Goal: Task Accomplishment & Management: Use online tool/utility

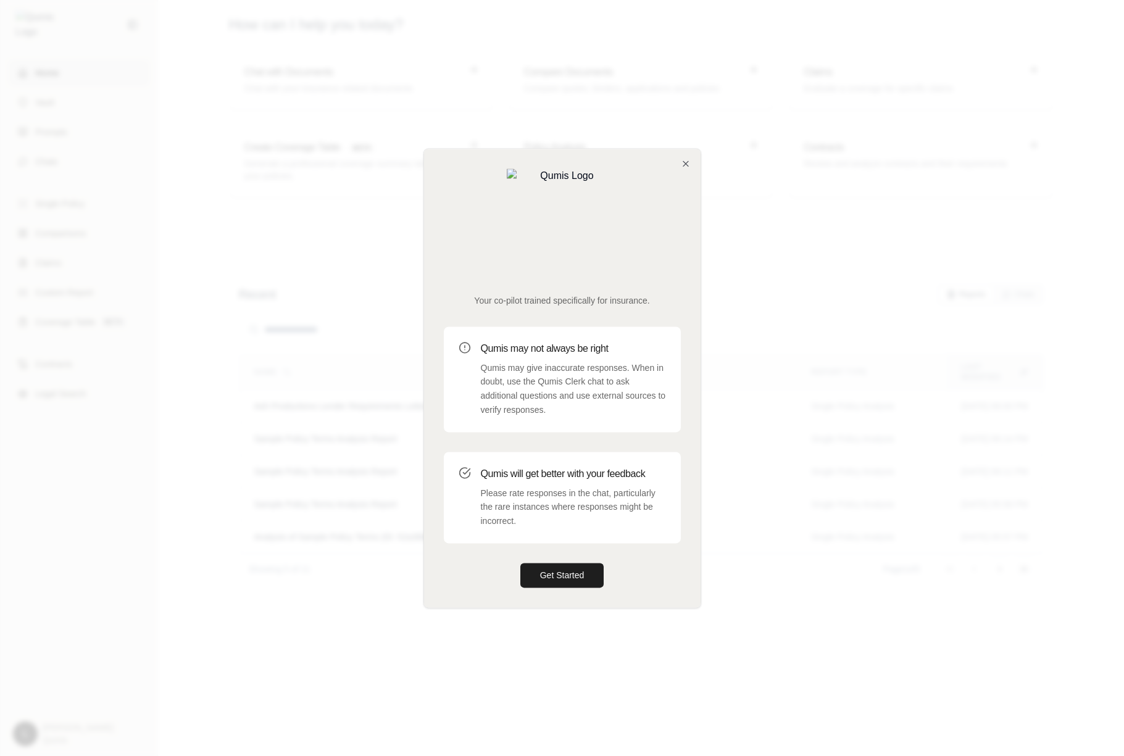
click at [576, 554] on div "Your co-pilot trained specifically for insurance. Qumis may not always be right…" at bounding box center [562, 378] width 276 height 459
click at [578, 563] on button "Get Started" at bounding box center [562, 575] width 84 height 25
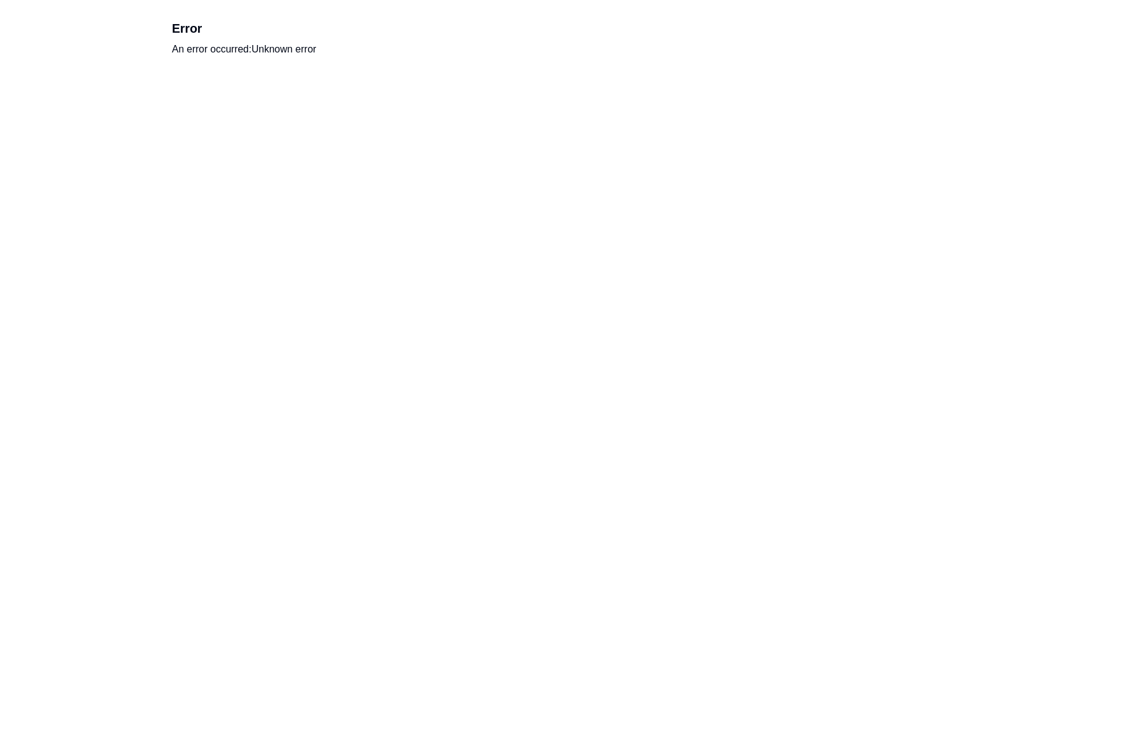
drag, startPoint x: 202, startPoint y: 192, endPoint x: 824, endPoint y: 74, distance: 632.5
click at [0, 0] on html "Error An error occurred: Unknown error" at bounding box center [562, 38] width 1124 height 77
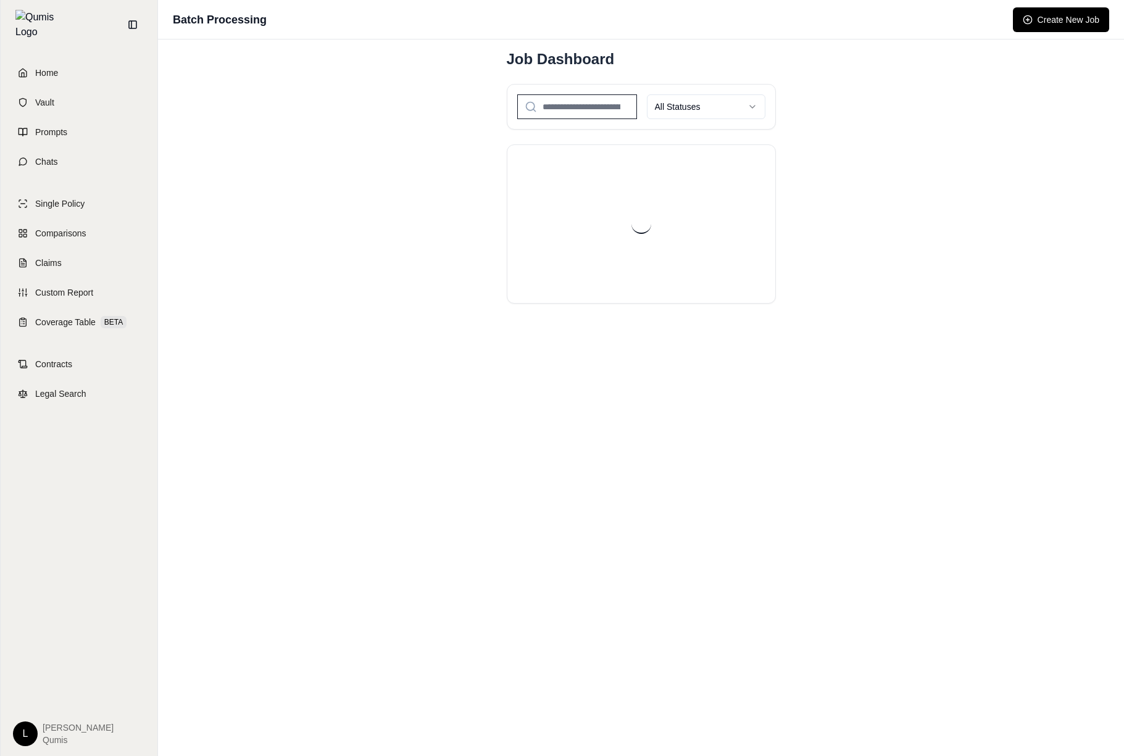
click at [752, 256] on div "Batch Processing Create New Job Job Dashboard All Statuses" at bounding box center [641, 378] width 966 height 756
click at [752, 254] on div "Batch Processing Create New Job Job Dashboard All Statuses" at bounding box center [641, 378] width 966 height 756
click at [624, 120] on div "All Statuses" at bounding box center [641, 107] width 269 height 46
click at [624, 110] on input "search" at bounding box center [577, 106] width 120 height 25
click at [752, 116] on div "Batch Processing Create New Job Job Dashboard All Statuses Error loading jobs. …" at bounding box center [641, 378] width 966 height 756
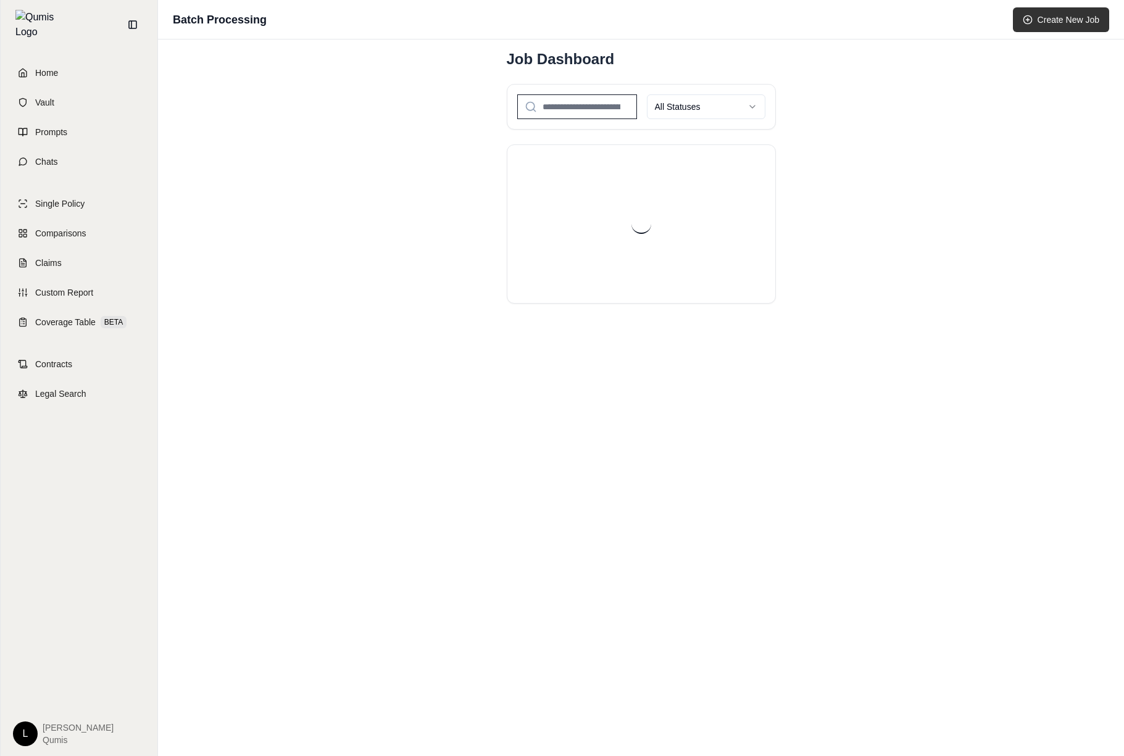
click at [1073, 25] on button "Create New Job" at bounding box center [1061, 19] width 96 height 25
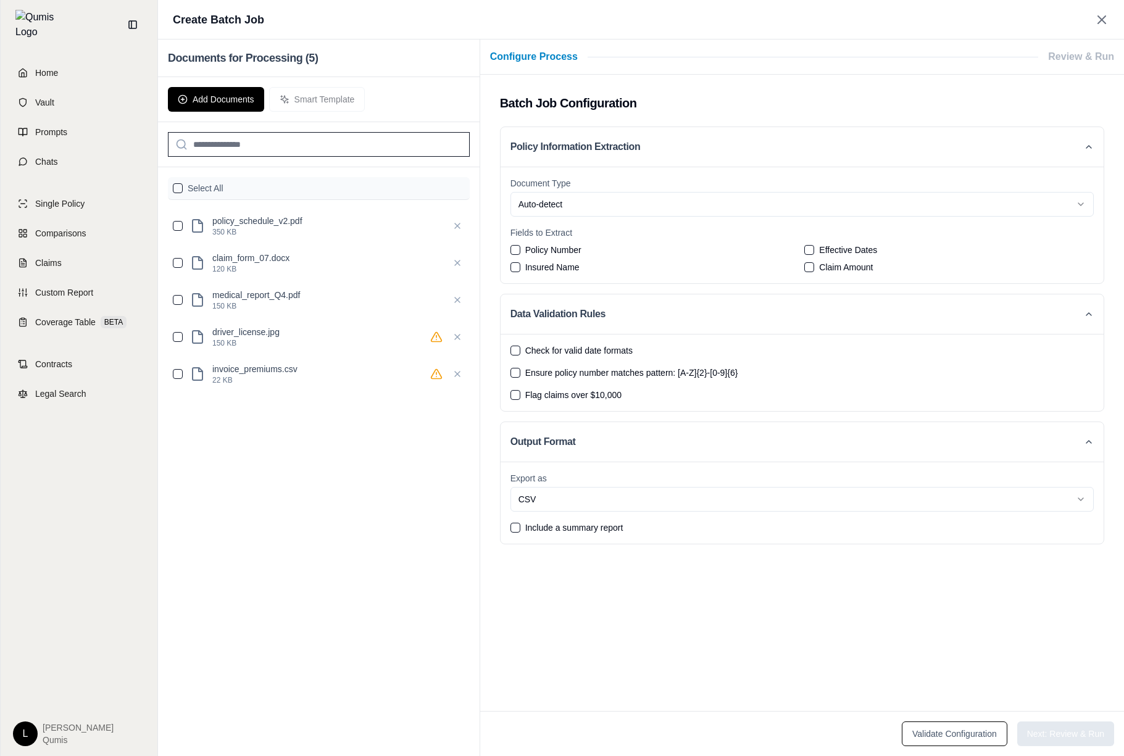
click at [557, 254] on span "Policy Number" at bounding box center [553, 250] width 56 height 12
click at [520, 254] on button "Policy Number" at bounding box center [515, 250] width 10 height 10
click at [557, 254] on span "Policy Number" at bounding box center [553, 250] width 56 height 12
click at [520, 254] on button "Policy Number" at bounding box center [515, 250] width 10 height 10
click at [534, 62] on span "Configure Process" at bounding box center [534, 56] width 88 height 15
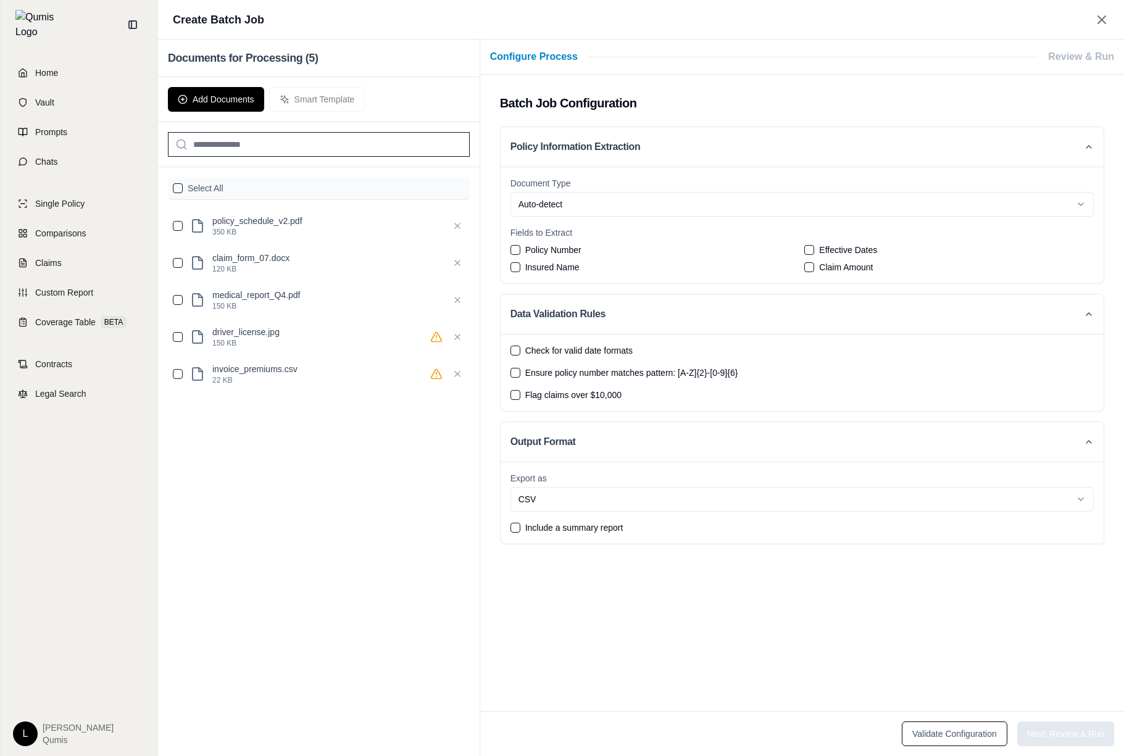
click at [225, 81] on div "Add Documents Smart Template" at bounding box center [319, 99] width 322 height 45
click at [224, 98] on button "Add Documents" at bounding box center [216, 99] width 96 height 25
click at [233, 149] on input "search" at bounding box center [319, 144] width 302 height 25
click at [169, 196] on div "Select All" at bounding box center [319, 188] width 302 height 23
click at [174, 189] on button "button" at bounding box center [178, 188] width 10 height 10
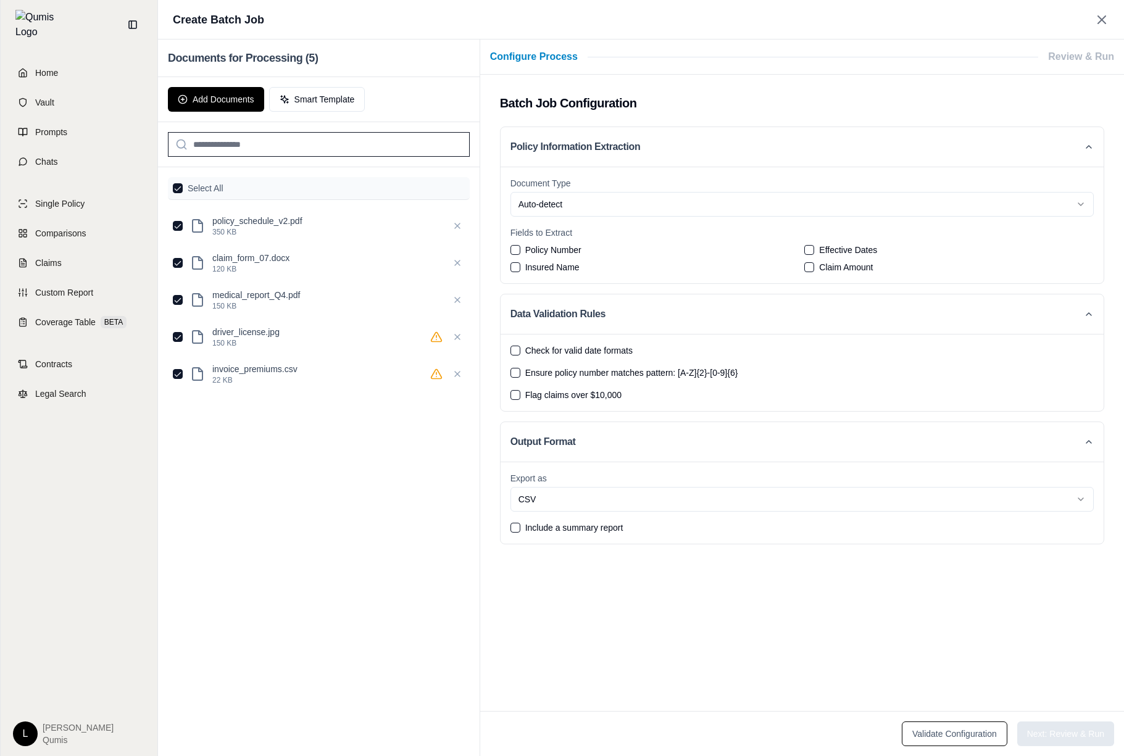
click at [602, 342] on div "Check for valid date formats Ensure policy number matches pattern: [A-Z]{2}-[0-…" at bounding box center [801, 372] width 603 height 77
click at [592, 348] on span "Check for valid date formats" at bounding box center [578, 350] width 107 height 12
click at [520, 348] on button "Check for valid date formats" at bounding box center [515, 351] width 10 height 10
click at [1106, 22] on icon at bounding box center [1101, 19] width 15 height 15
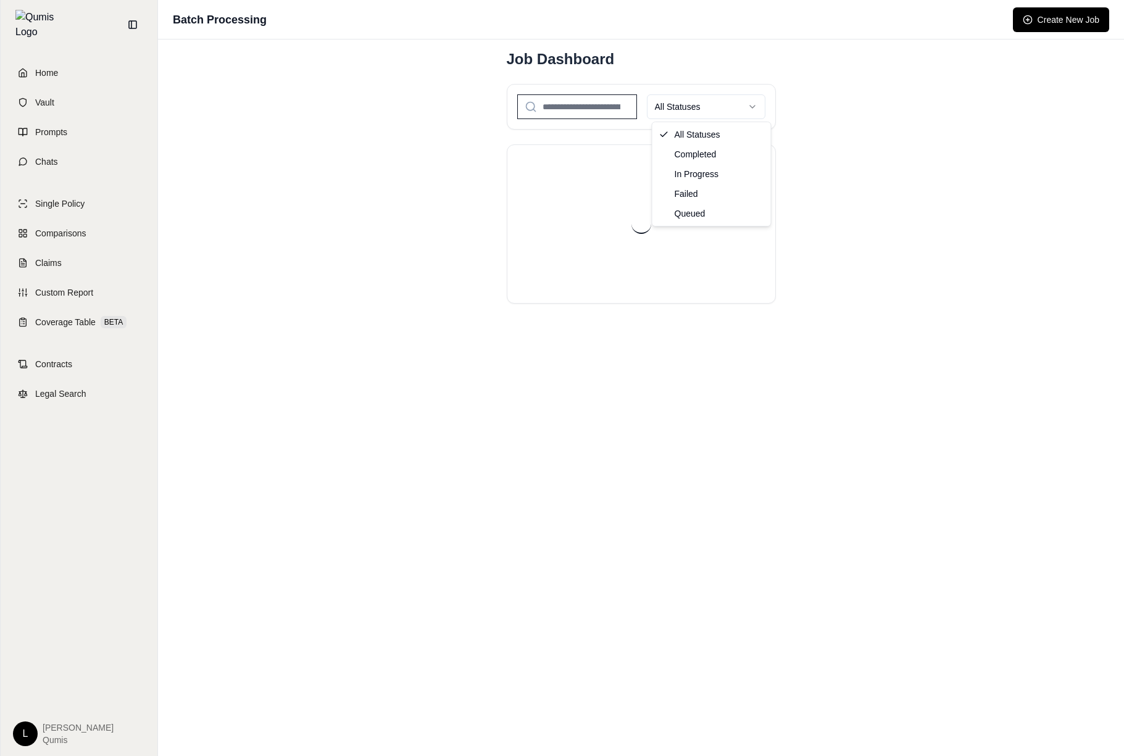
click at [707, 108] on html "Home Vault Prompts Chats Single Policy Comparisons Claims Custom Report Coverag…" at bounding box center [562, 378] width 1124 height 756
click at [786, 124] on div "Job Dashboard Completed" at bounding box center [641, 176] width 309 height 274
click at [232, 14] on h1 "Batch Processing" at bounding box center [220, 19] width 94 height 17
click at [970, 67] on div "Batch Processing Create New Job Job Dashboard Completed" at bounding box center [641, 378] width 966 height 756
click at [1058, 34] on div "Batch Processing Create New Job" at bounding box center [641, 19] width 966 height 39
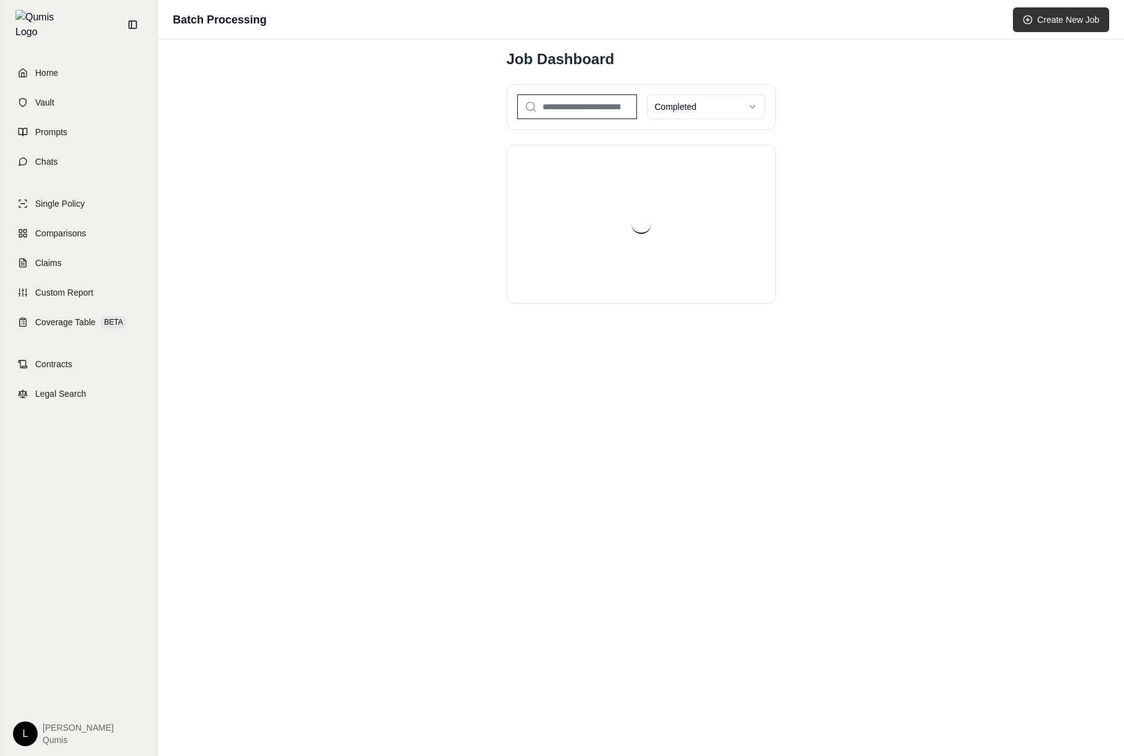
click at [1080, 13] on button "Create New Job" at bounding box center [1061, 19] width 96 height 25
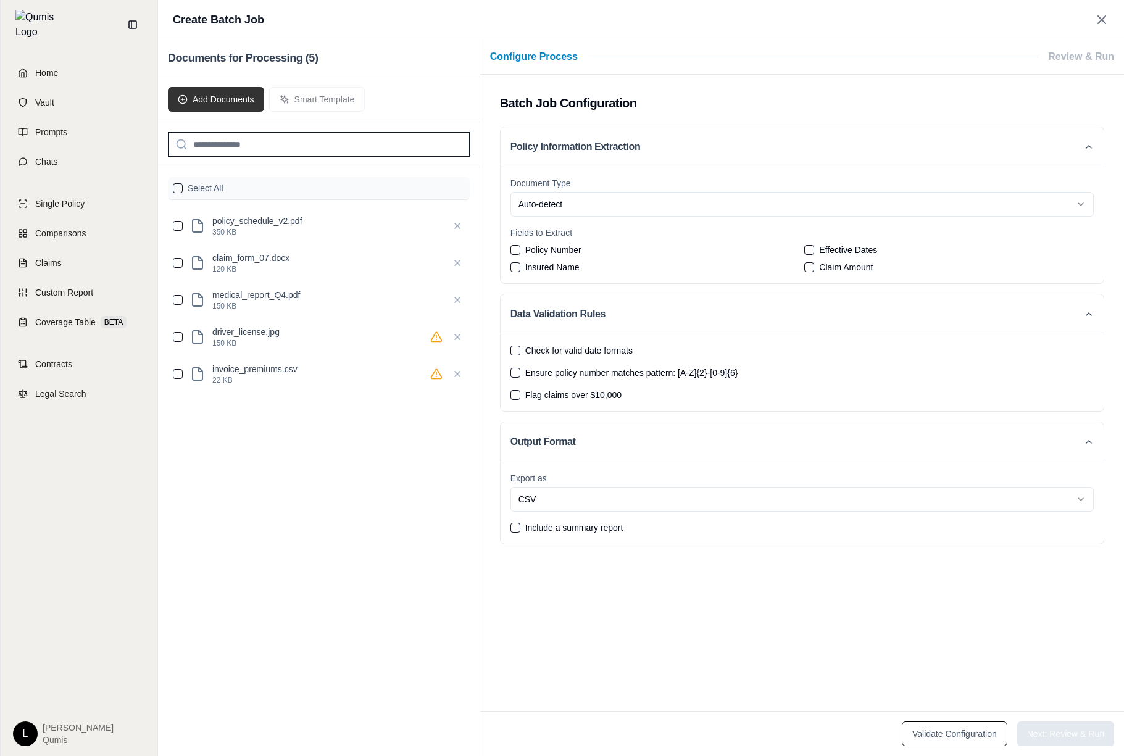
click at [242, 94] on button "Add Documents" at bounding box center [216, 99] width 96 height 25
click at [315, 104] on div "Add Documents Smart Template" at bounding box center [319, 99] width 322 height 45
click at [268, 134] on input "search" at bounding box center [319, 144] width 302 height 25
click at [206, 187] on label "Select All" at bounding box center [206, 188] width 36 height 12
click at [182, 187] on button "button" at bounding box center [178, 188] width 10 height 10
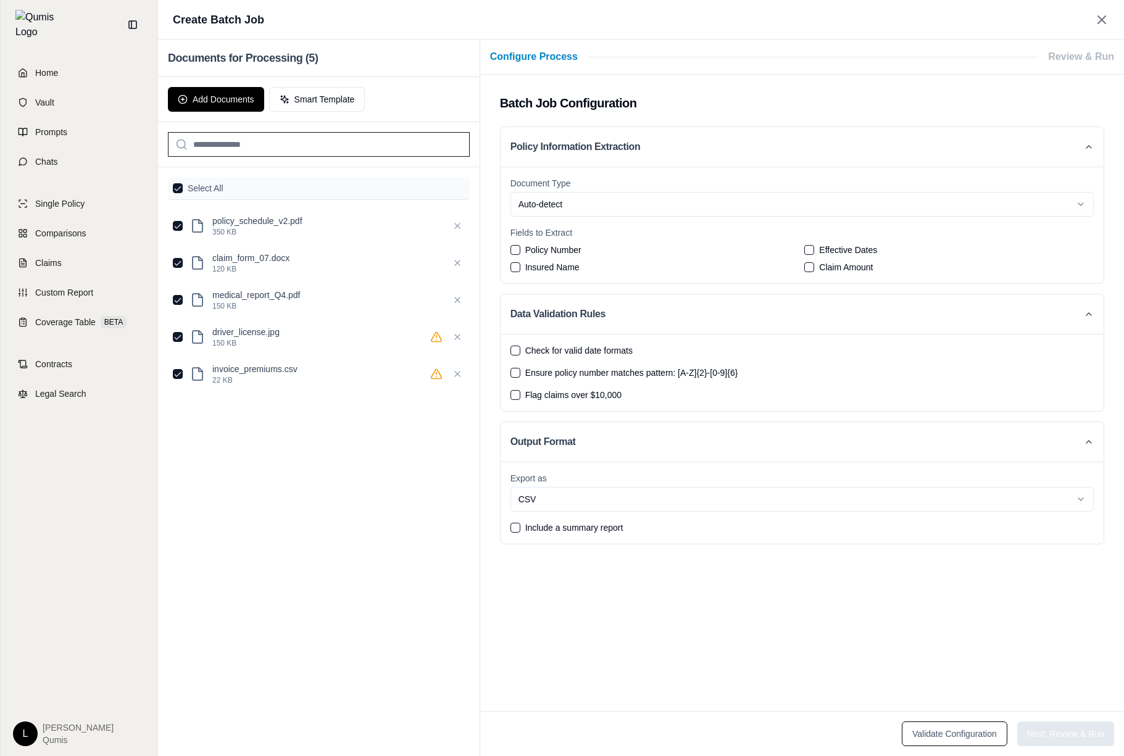
click at [182, 187] on button "button" at bounding box center [178, 188] width 10 height 10
click at [441, 335] on icon at bounding box center [436, 337] width 12 height 12
click at [549, 251] on span "Policy Number" at bounding box center [553, 250] width 56 height 12
click at [520, 251] on button "Policy Number" at bounding box center [515, 250] width 10 height 10
click at [549, 251] on span "Policy Number" at bounding box center [553, 250] width 56 height 12
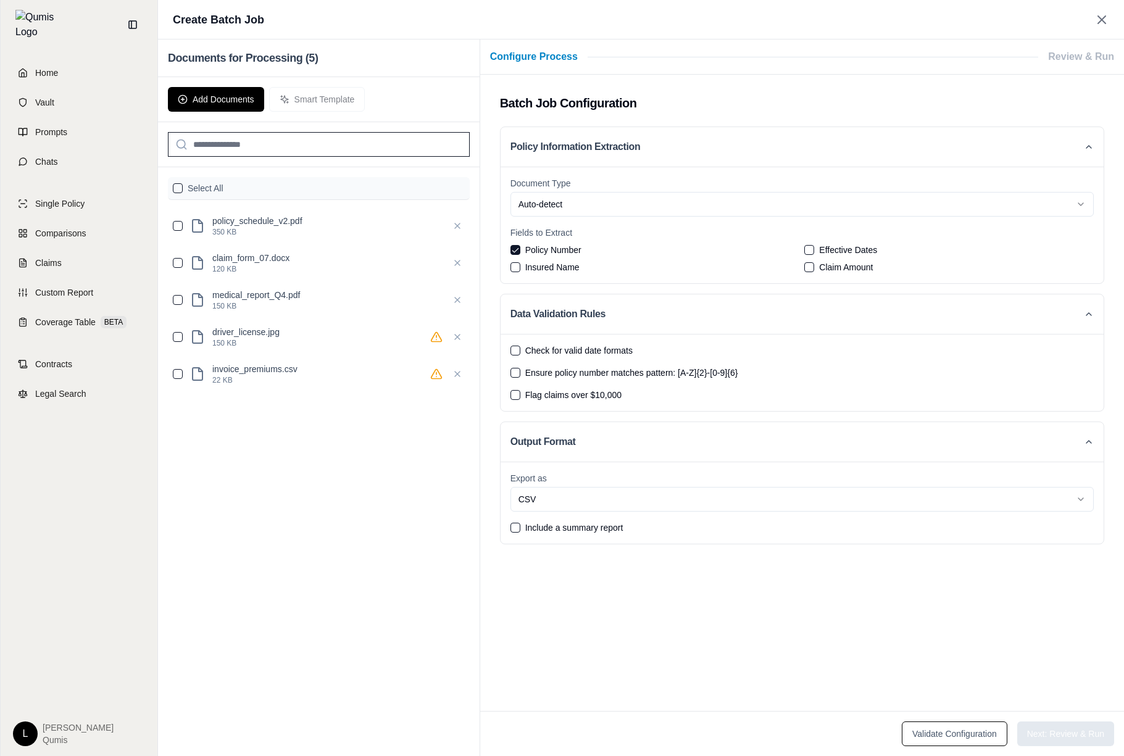
click at [520, 251] on button "Policy Number" at bounding box center [515, 250] width 10 height 10
click at [579, 219] on div "Document Type Auto-detect Fields to Extract Policy Number Effective Dates Insur…" at bounding box center [801, 225] width 603 height 117
click at [629, 182] on label "Document Type" at bounding box center [801, 183] width 583 height 12
click at [629, 192] on button "Auto-detect" at bounding box center [801, 204] width 583 height 25
click at [602, 201] on html "Home Vault Prompts Chats Single Policy Comparisons Claims Custom Report Coverag…" at bounding box center [562, 378] width 1124 height 756
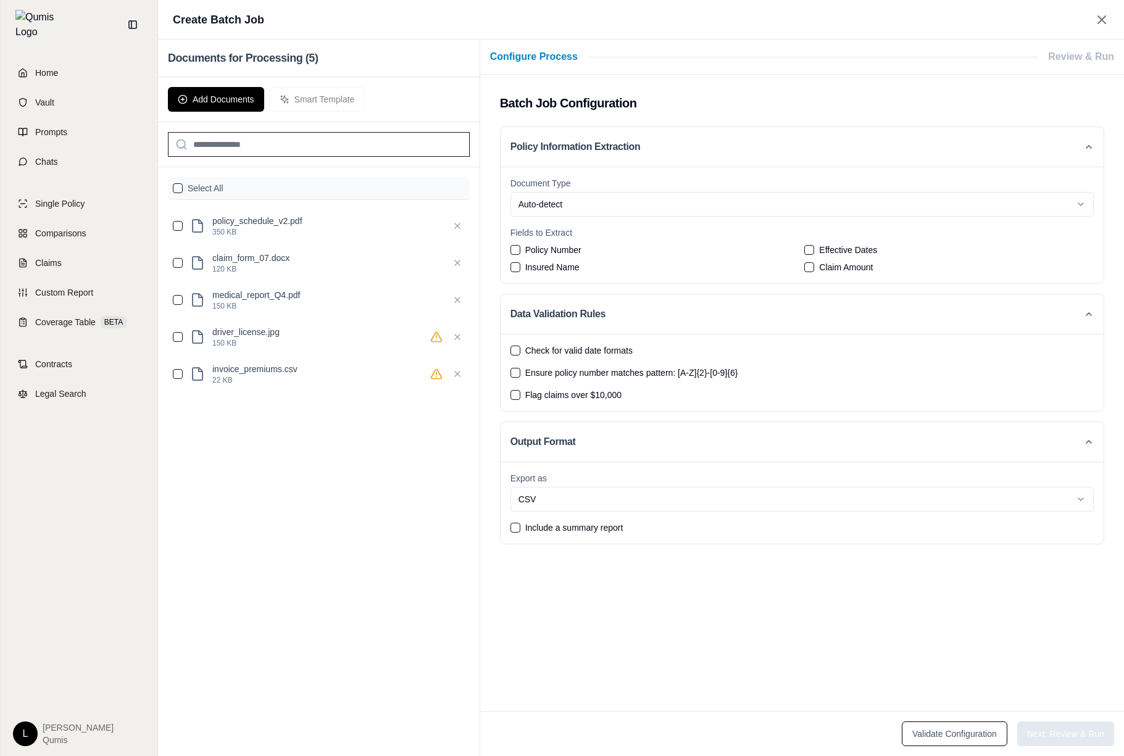
click at [602, 201] on html "Home Vault Prompts Chats Single Policy Comparisons Claims Custom Report Coverag…" at bounding box center [562, 378] width 1124 height 756
click at [604, 355] on span "Check for valid date formats" at bounding box center [578, 350] width 107 height 12
click at [520, 355] on button "Check for valid date formats" at bounding box center [515, 351] width 10 height 10
click at [604, 355] on span "Check for valid date formats" at bounding box center [578, 350] width 107 height 12
click at [520, 355] on button "Check for valid date formats" at bounding box center [515, 351] width 10 height 10
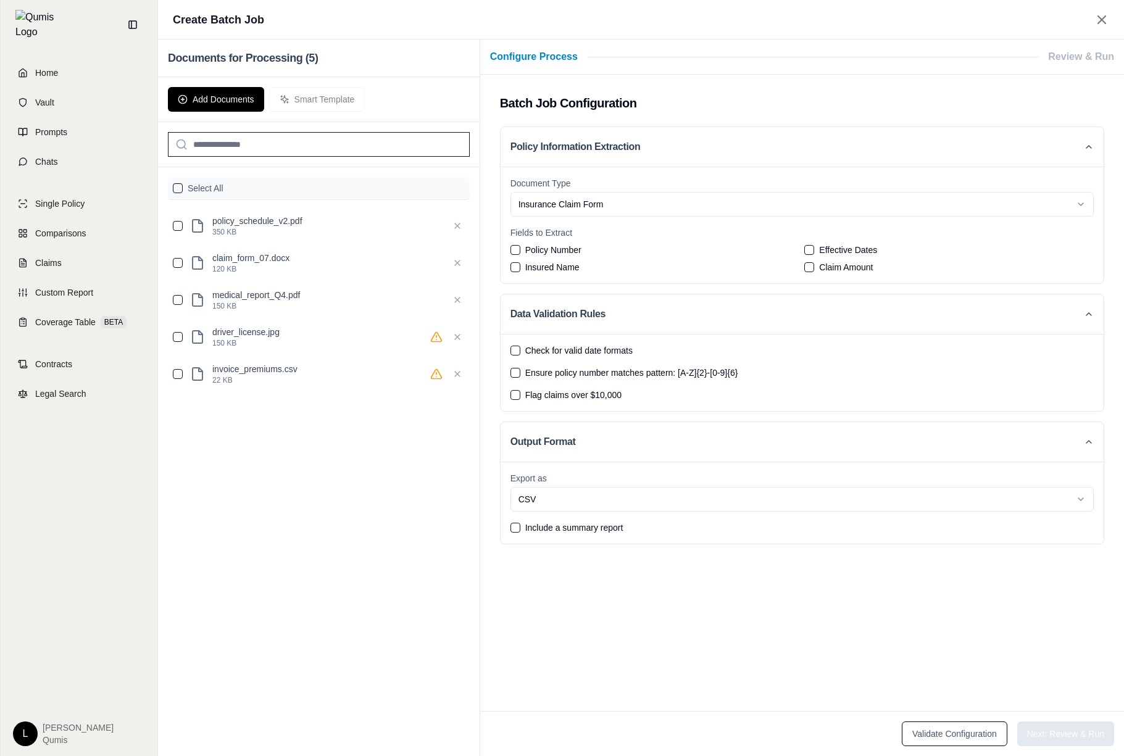
click at [604, 381] on div "Check for valid date formats Ensure policy number matches pattern: [A-Z]{2}-[0-…" at bounding box center [801, 372] width 603 height 77
click at [623, 376] on span "Ensure policy number matches pattern: [A-Z]{2}-[0-9]{6}" at bounding box center [631, 373] width 213 height 12
click at [520, 376] on button "Ensure policy number matches pattern: [A-Z]{2}-[0-9]{6}" at bounding box center [515, 373] width 10 height 10
click at [623, 376] on span "Ensure policy number matches pattern: [A-Z]{2}-[0-9]{6}" at bounding box center [631, 373] width 213 height 12
click at [520, 376] on button "Ensure policy number matches pattern: [A-Z]{2}-[0-9]{6}" at bounding box center [515, 373] width 10 height 10
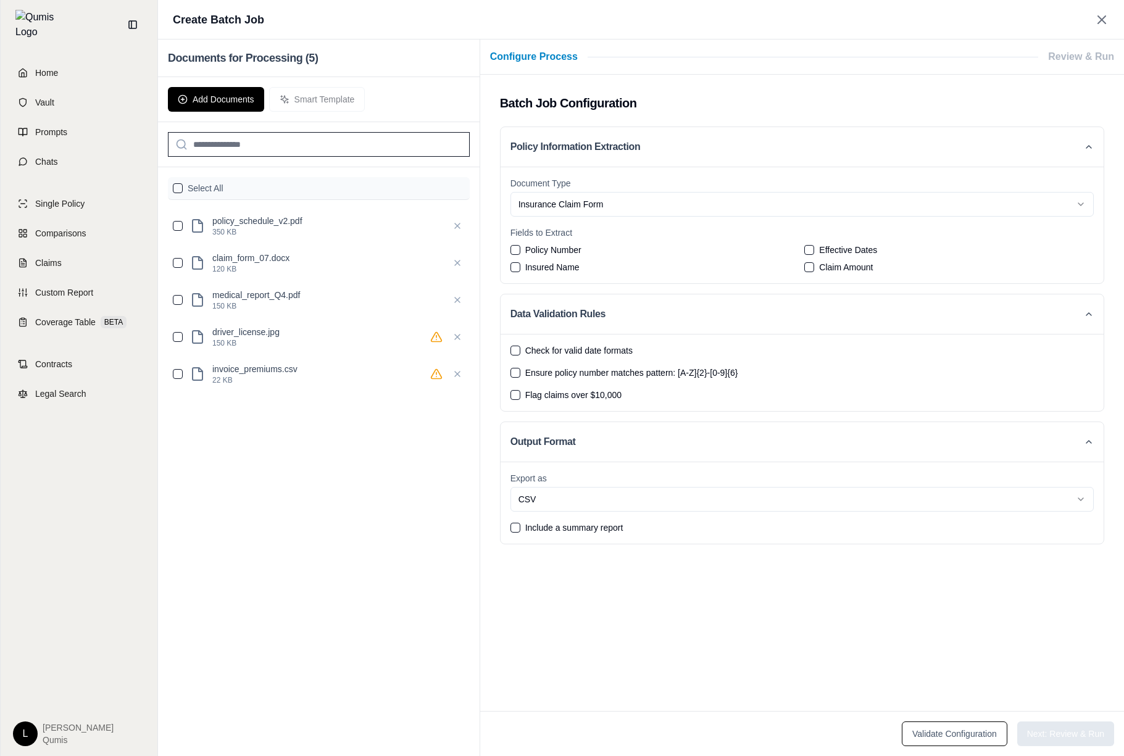
click at [335, 89] on div "Add Documents Smart Template" at bounding box center [319, 99] width 322 height 45
click at [1099, 17] on icon at bounding box center [1101, 19] width 7 height 7
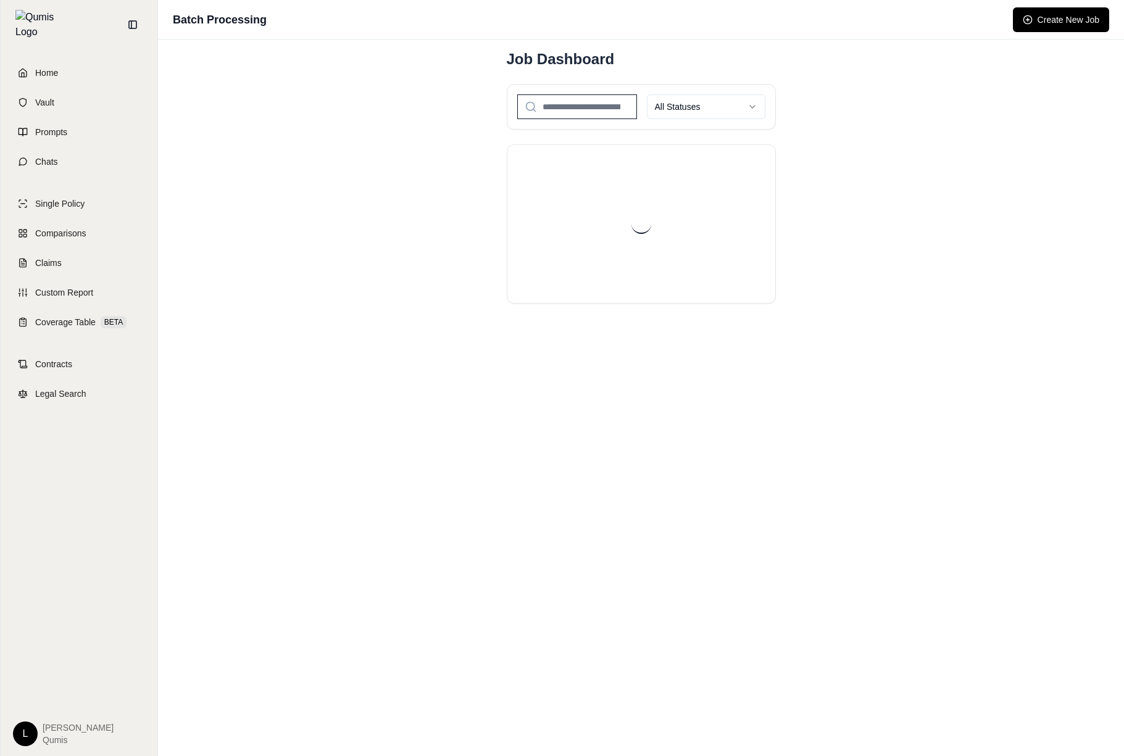
click at [736, 107] on html "Home Vault Prompts Chats Single Policy Comparisons Claims Custom Report Coverag…" at bounding box center [562, 378] width 1124 height 756
click at [742, 103] on html "Home Vault Prompts Chats Single Policy Comparisons Claims Custom Report Coverag…" at bounding box center [562, 378] width 1124 height 756
click at [847, 165] on div "Batch Processing Create New Job Job Dashboard All Statuses" at bounding box center [641, 378] width 966 height 756
click at [959, 48] on div "Batch Processing Create New Job Job Dashboard All Statuses" at bounding box center [641, 378] width 966 height 756
click at [1061, 17] on button "Create New Job" at bounding box center [1061, 19] width 96 height 25
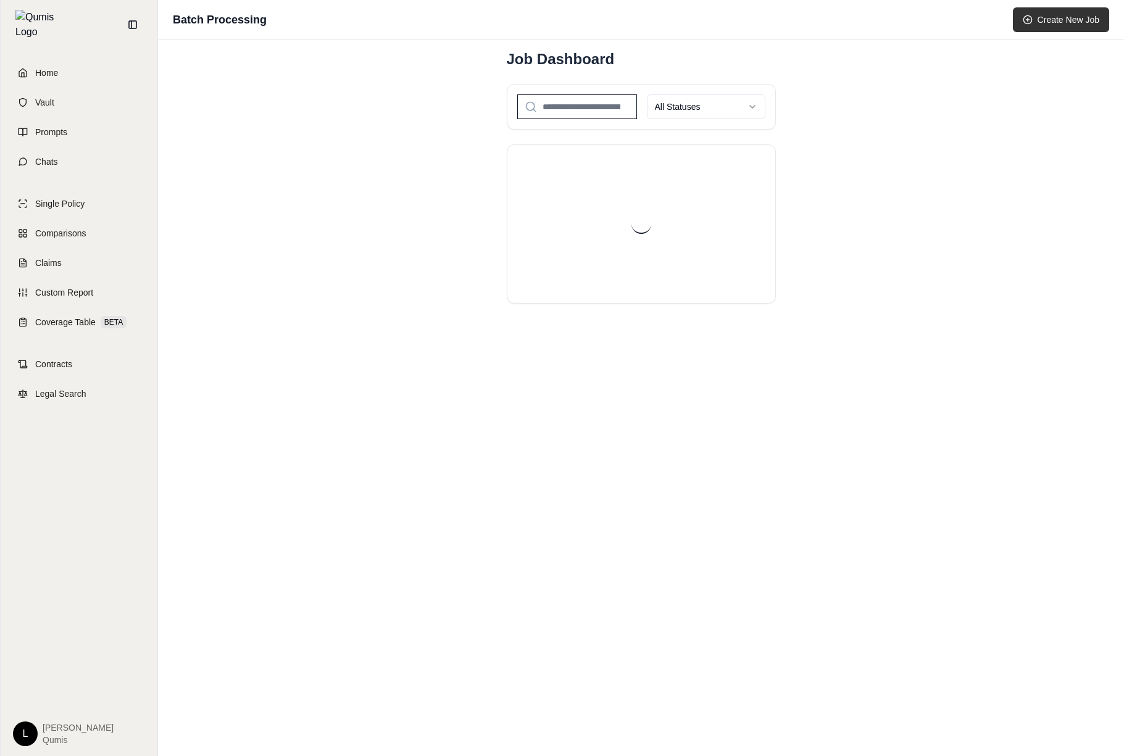
click at [1053, 14] on button "Create New Job" at bounding box center [1061, 19] width 96 height 25
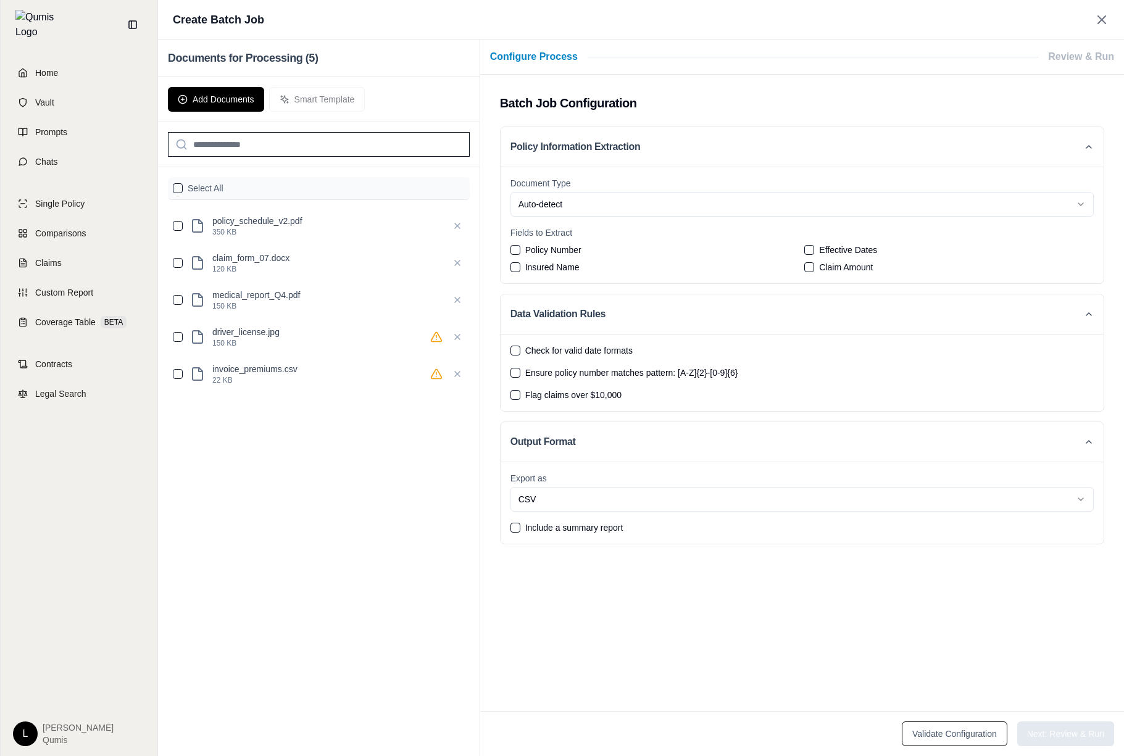
click at [800, 65] on div "Configure Process Review & Run" at bounding box center [802, 56] width 644 height 35
click at [310, 217] on p "policy_schedule_v2.pdf" at bounding box center [327, 221] width 230 height 12
click at [178, 186] on button "button" at bounding box center [178, 188] width 10 height 10
click at [239, 92] on button "Add Documents" at bounding box center [216, 99] width 96 height 25
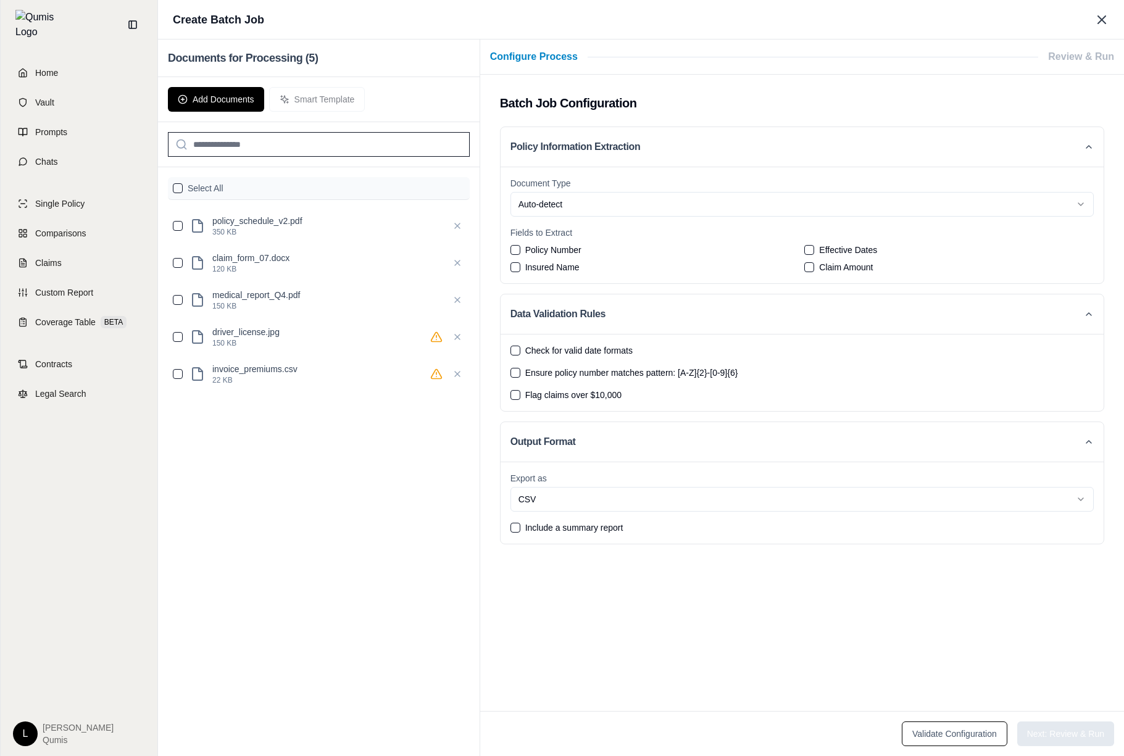
click at [1098, 23] on icon at bounding box center [1101, 19] width 7 height 7
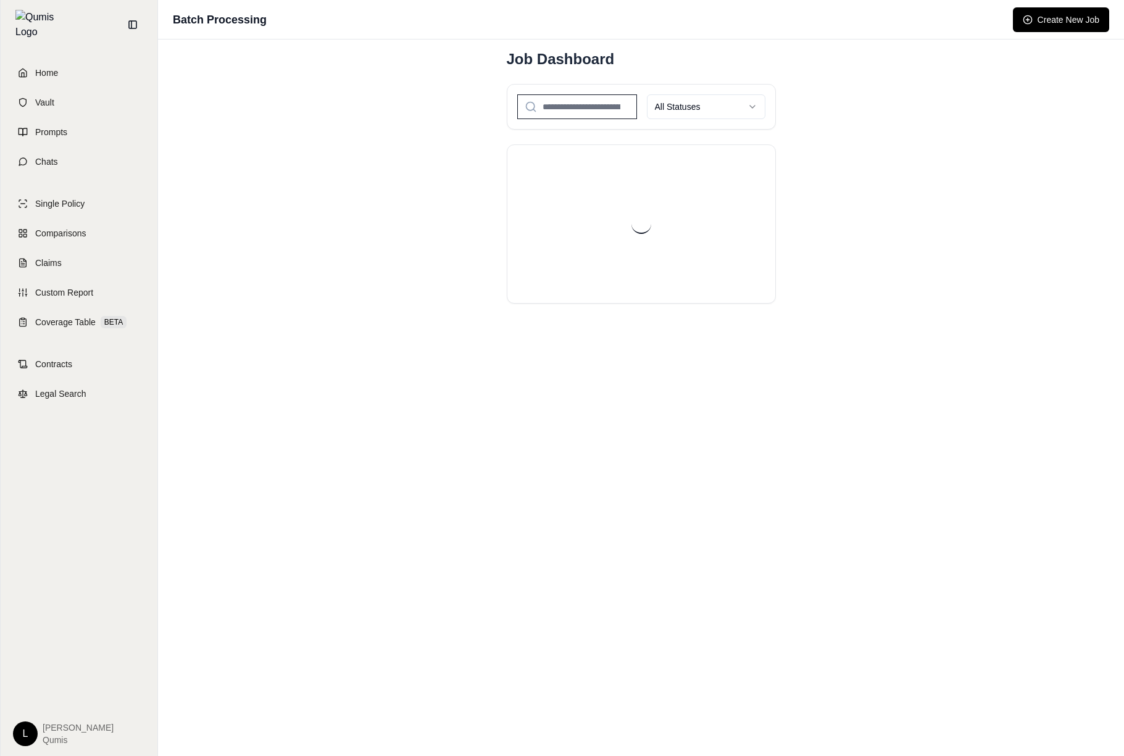
click at [864, 215] on div "Batch Processing Create New Job Job Dashboard All Statuses" at bounding box center [641, 378] width 966 height 756
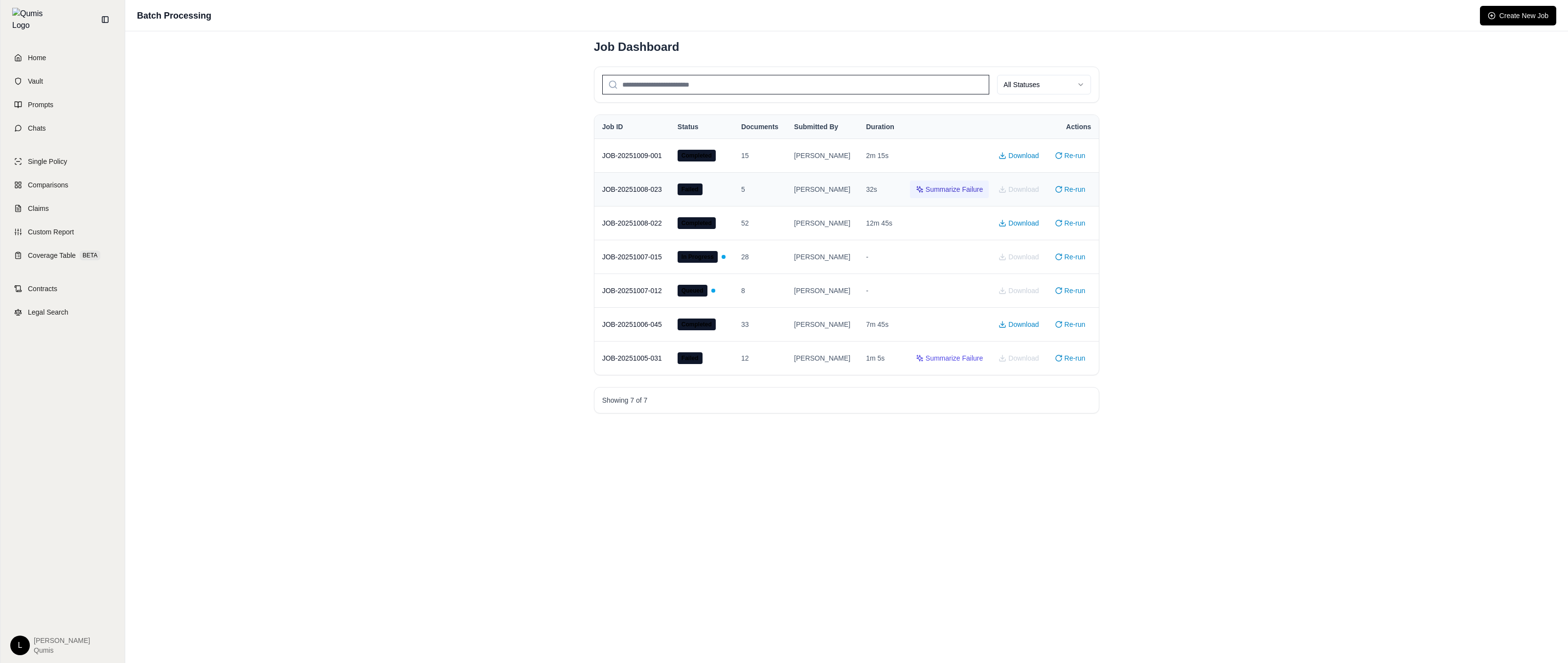
click at [890, 183] on button "Summarize Failure" at bounding box center [949, 190] width 78 height 17
click at [725, 116] on button "Close" at bounding box center [723, 117] width 29 height 17
click at [890, 13] on button "Create New Job" at bounding box center [1518, 15] width 76 height 20
click at [890, 174] on div "Batch Processing Create New Job Job Dashboard All Statuses Job ID Status Docume…" at bounding box center [847, 332] width 1443 height 663
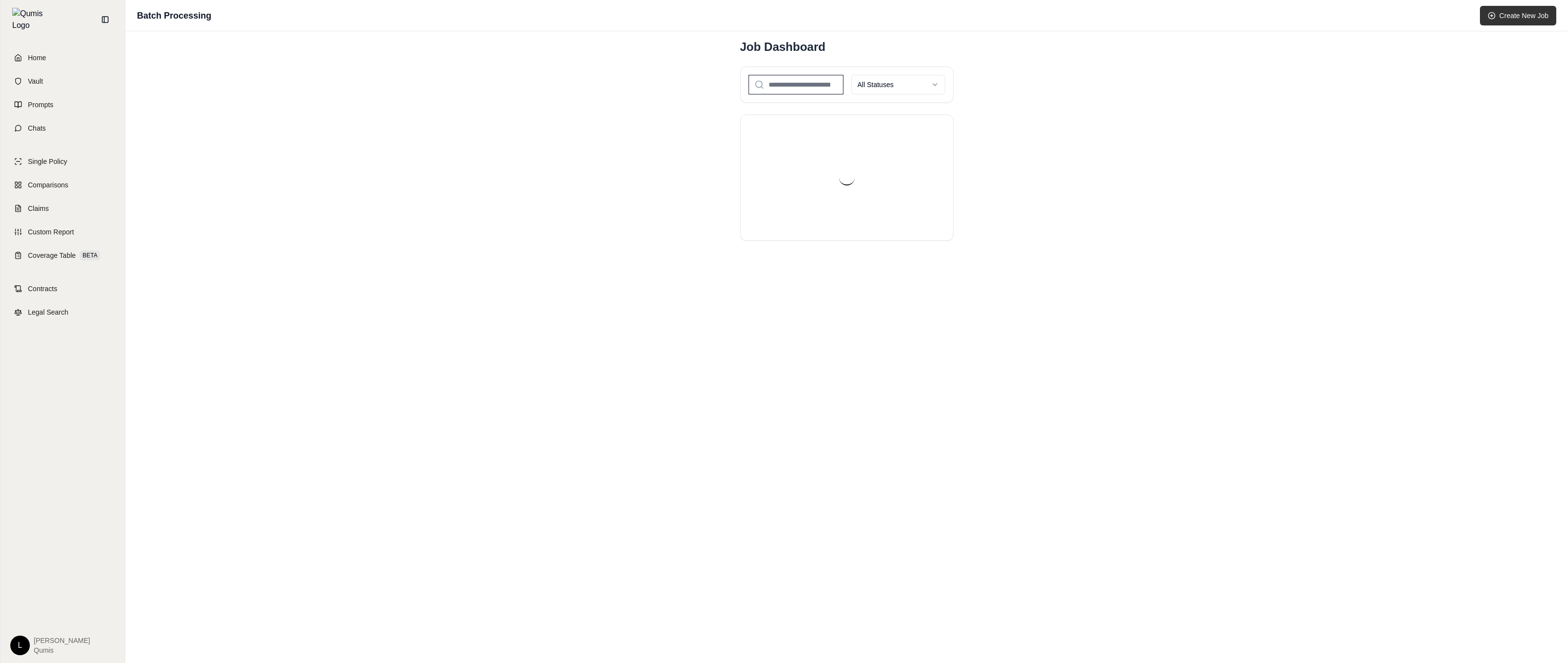
click at [1516, 15] on button "Create New Job" at bounding box center [1518, 15] width 76 height 20
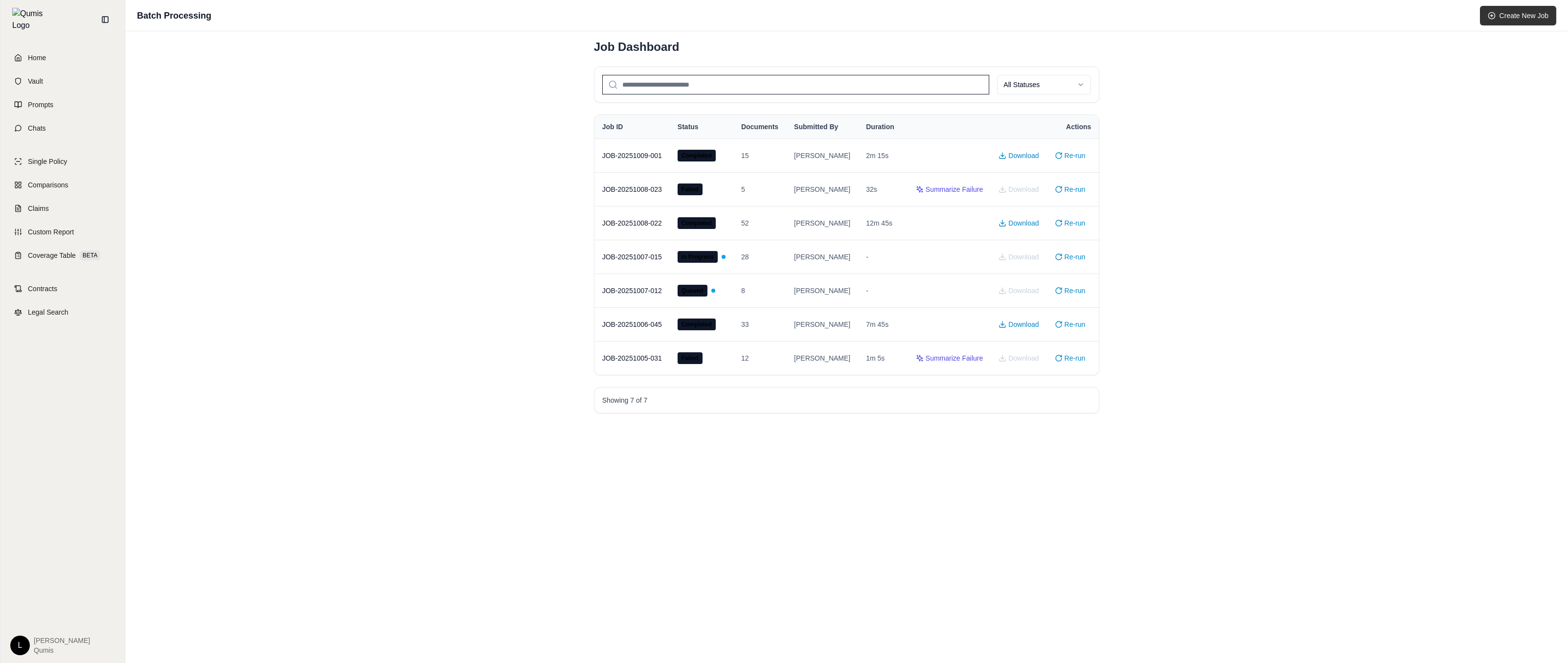
click at [1519, 21] on button "Create New Job" at bounding box center [1518, 15] width 76 height 20
click at [776, 172] on td "5" at bounding box center [759, 189] width 53 height 34
click at [1021, 152] on button "Download" at bounding box center [1018, 155] width 52 height 17
click at [874, 89] on input "search" at bounding box center [796, 84] width 388 height 20
click at [686, 397] on div "Showing 7 of 7" at bounding box center [847, 400] width 489 height 10
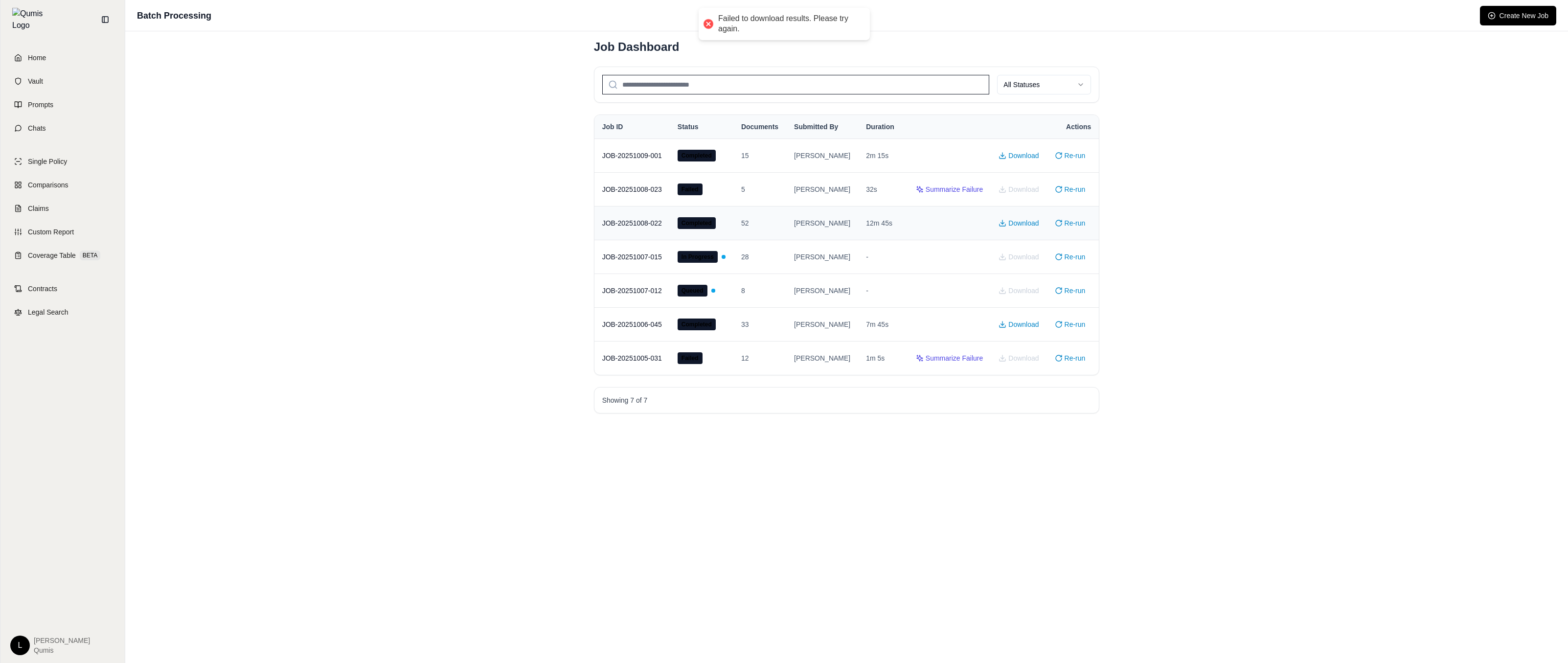
click at [712, 238] on td "Completed" at bounding box center [702, 223] width 63 height 34
click at [638, 224] on td "JOB-20251008-022" at bounding box center [632, 223] width 75 height 34
click at [709, 221] on span "Completed" at bounding box center [697, 223] width 38 height 12
click at [1017, 156] on button "Download" at bounding box center [1018, 155] width 52 height 17
click at [1054, 156] on icon at bounding box center [1058, 155] width 8 height 8
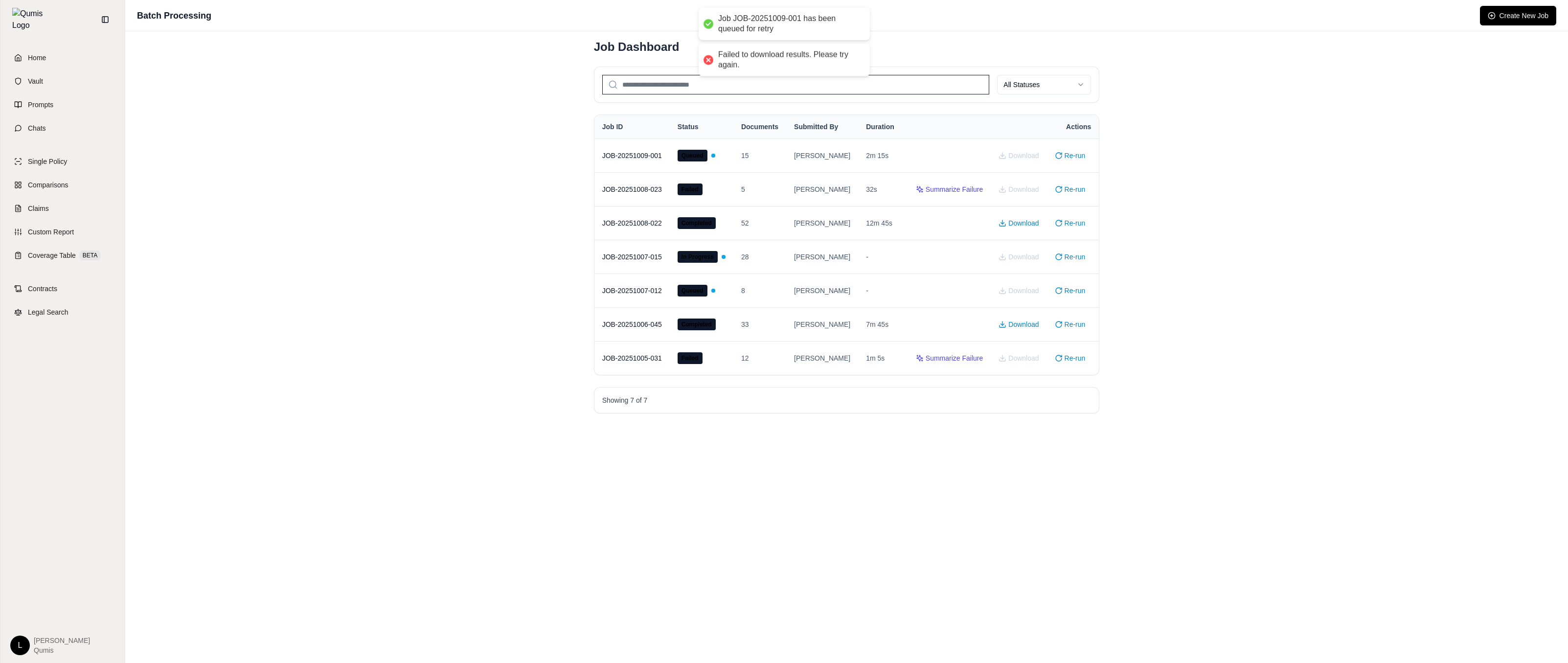
click at [1230, 171] on div "Batch Processing Create New Job Job Dashboard All Statuses Job ID Status Docume…" at bounding box center [847, 332] width 1443 height 663
click at [1035, 89] on html "Home Vault Prompts Chats Single Policy Comparisons Claims Custom Report Coverag…" at bounding box center [784, 332] width 1568 height 663
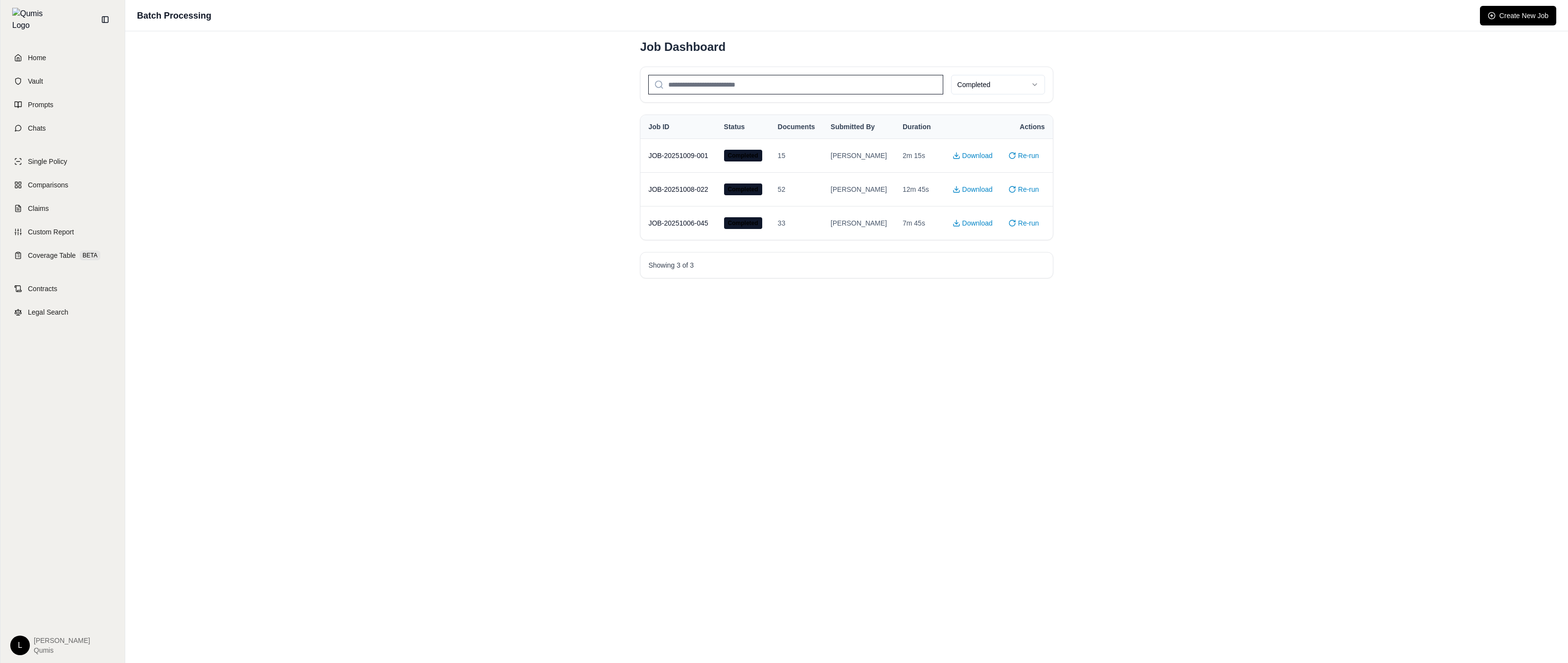
click at [1055, 85] on div "Job Dashboard Completed Job ID Status Documents Submitted By Duration Actions J…" at bounding box center [846, 159] width 444 height 255
click at [1043, 85] on div "Completed" at bounding box center [846, 85] width 413 height 36
click at [1031, 85] on html "Home Vault Prompts Chats Single Policy Comparisons Claims Custom Report Coverag…" at bounding box center [784, 332] width 1568 height 663
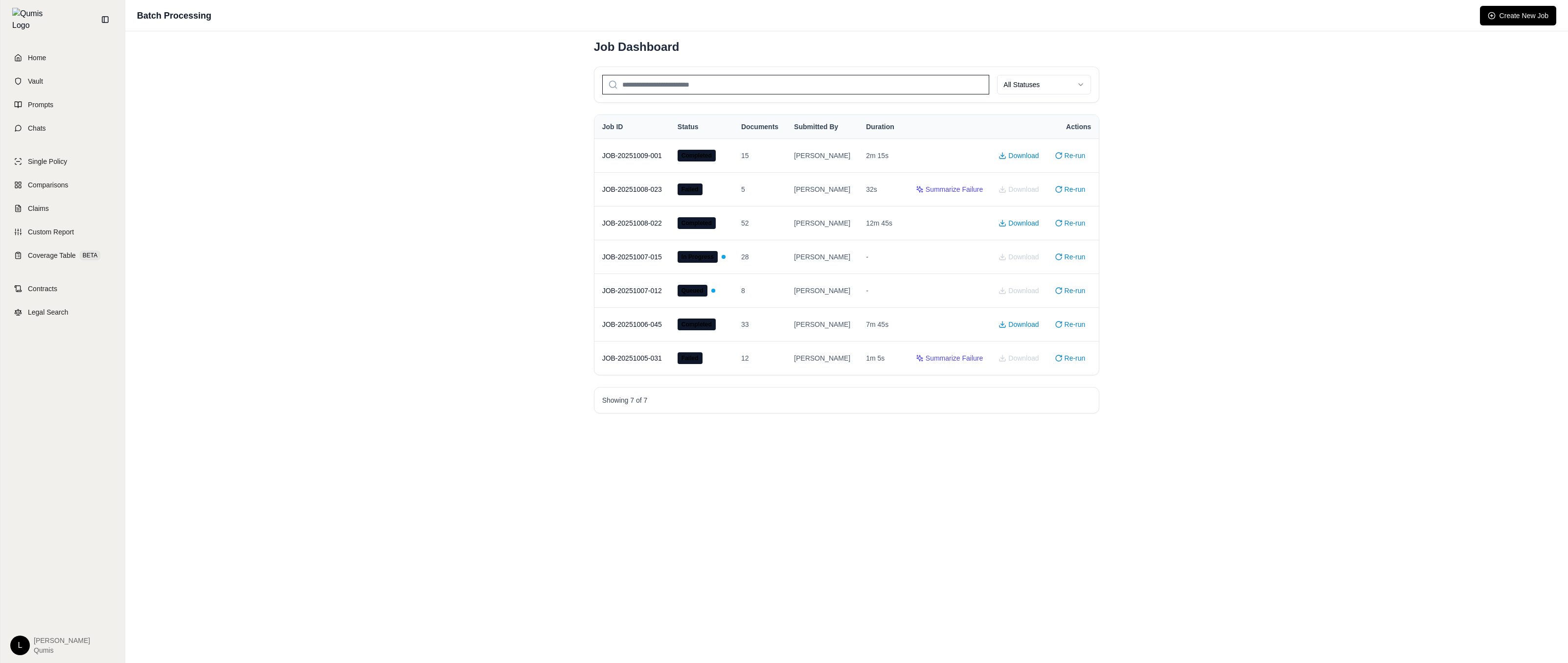
click at [1303, 81] on div "Batch Processing Create New Job Job Dashboard All Statuses Job ID Status Docume…" at bounding box center [847, 332] width 1443 height 663
click at [1515, 13] on button "Create New Job" at bounding box center [1518, 15] width 76 height 20
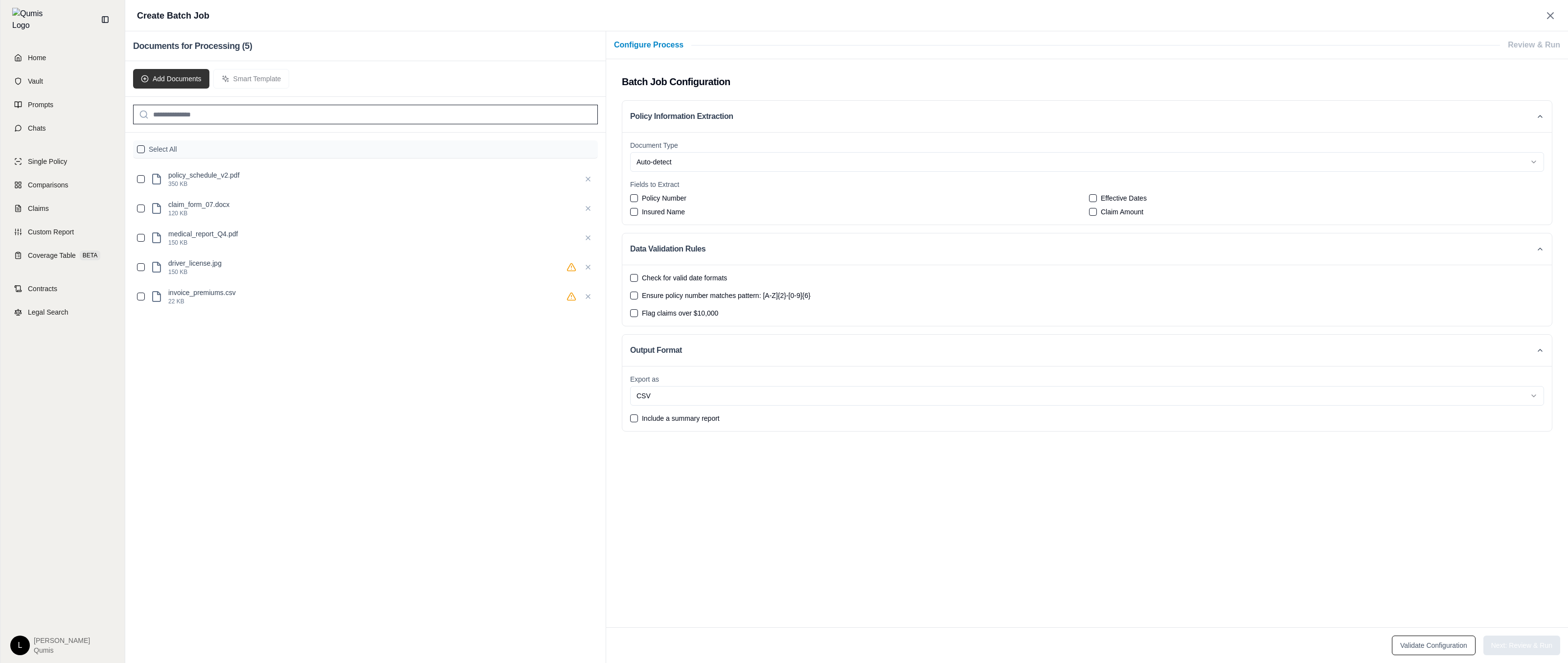
click at [170, 81] on button "Add Documents" at bounding box center [171, 79] width 76 height 20
click at [170, 80] on button "Add Documents" at bounding box center [171, 79] width 76 height 20
click at [261, 82] on div "Add Documents Smart Template" at bounding box center [365, 79] width 480 height 36
click at [162, 76] on button "Add Documents" at bounding box center [171, 79] width 76 height 20
click at [191, 118] on input "search" at bounding box center [365, 114] width 465 height 20
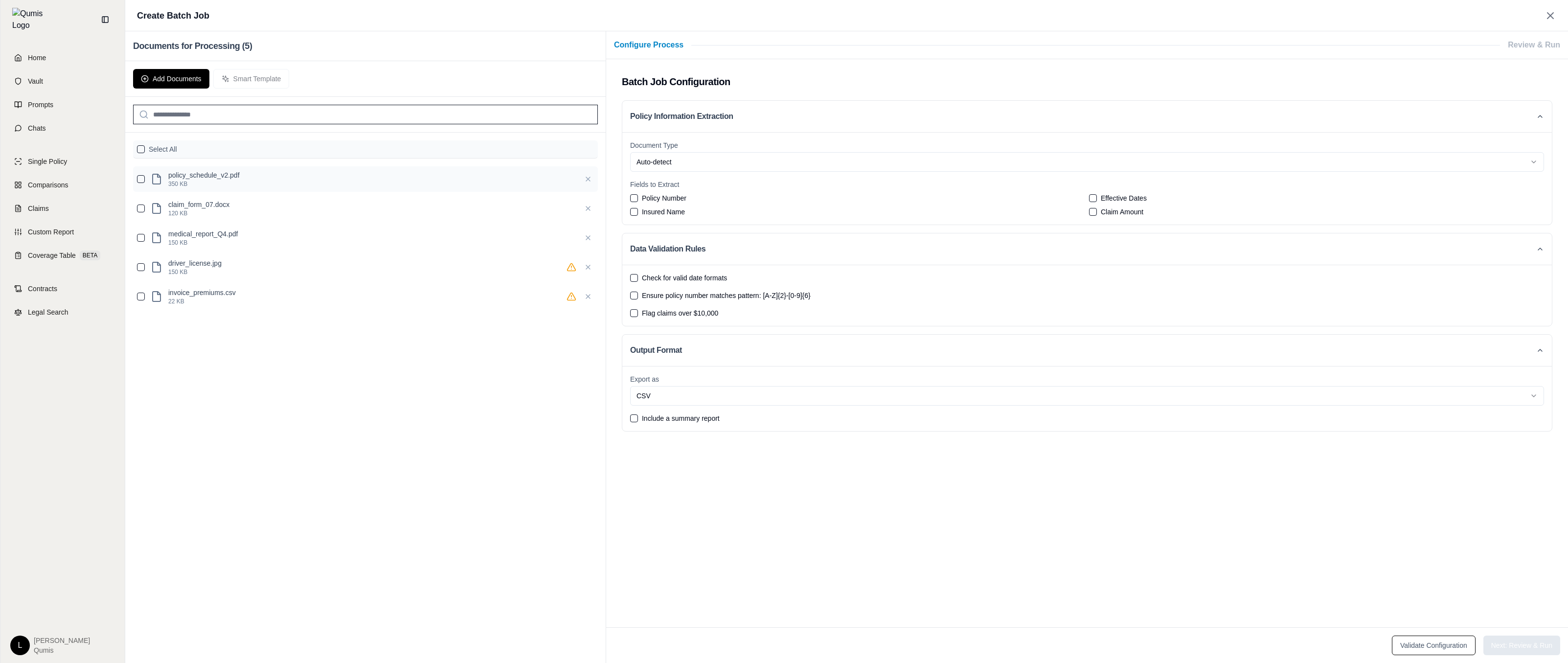
click at [201, 167] on div "policy_schedule_v2.pdf 350 KB" at bounding box center [365, 179] width 465 height 25
click at [140, 149] on button "button" at bounding box center [141, 149] width 8 height 8
click at [693, 155] on html "Home Vault Prompts Chats Single Policy Comparisons Claims Custom Report Coverag…" at bounding box center [784, 332] width 1568 height 663
click at [1436, 642] on button "Validate Configuration" at bounding box center [1434, 646] width 84 height 20
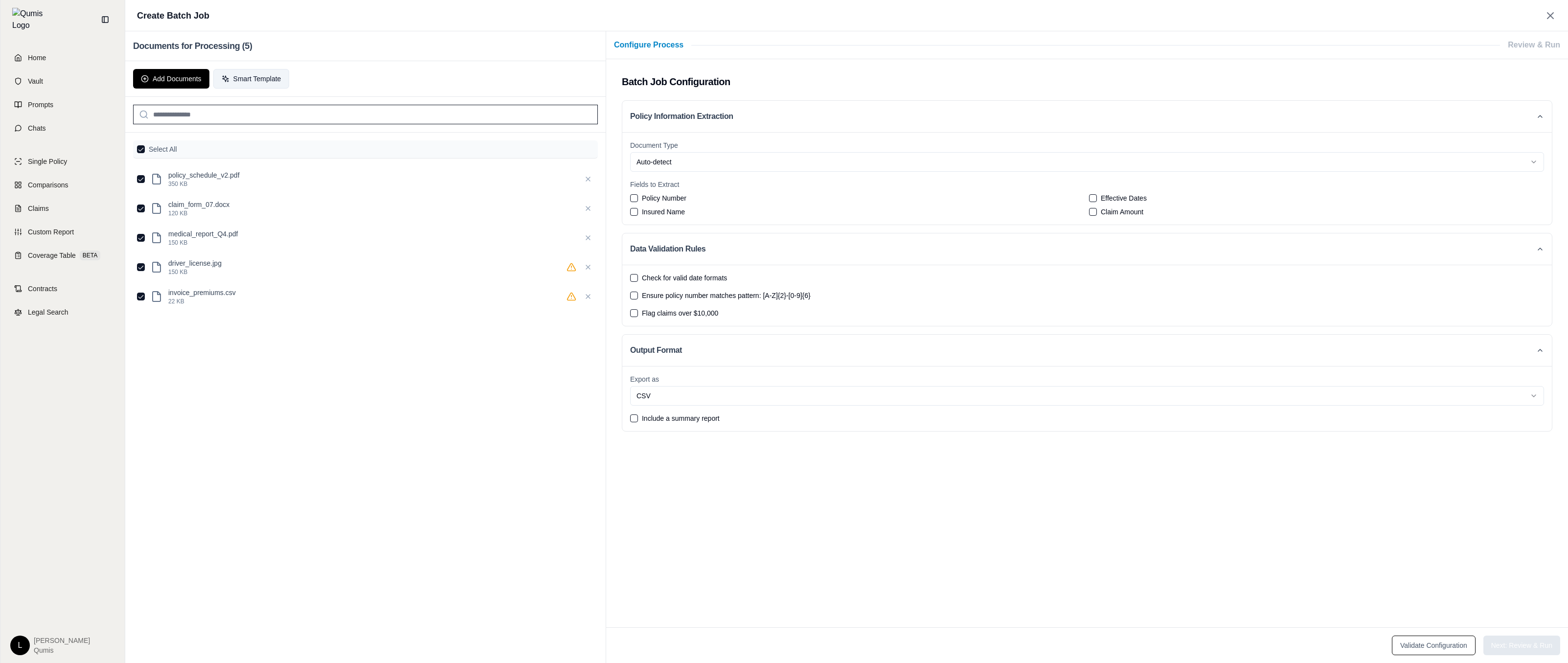
click at [266, 79] on button "Smart Template" at bounding box center [251, 79] width 76 height 20
click at [1347, 555] on div "Batch Job Configuration Policy Information Extraction Document Type Auto-detect…" at bounding box center [1087, 343] width 962 height 568
click at [1427, 650] on button "Validate Configuration" at bounding box center [1434, 646] width 84 height 20
click at [731, 179] on label "Fields to Extract" at bounding box center [1087, 184] width 914 height 10
click at [635, 198] on button "Policy Number" at bounding box center [634, 198] width 8 height 8
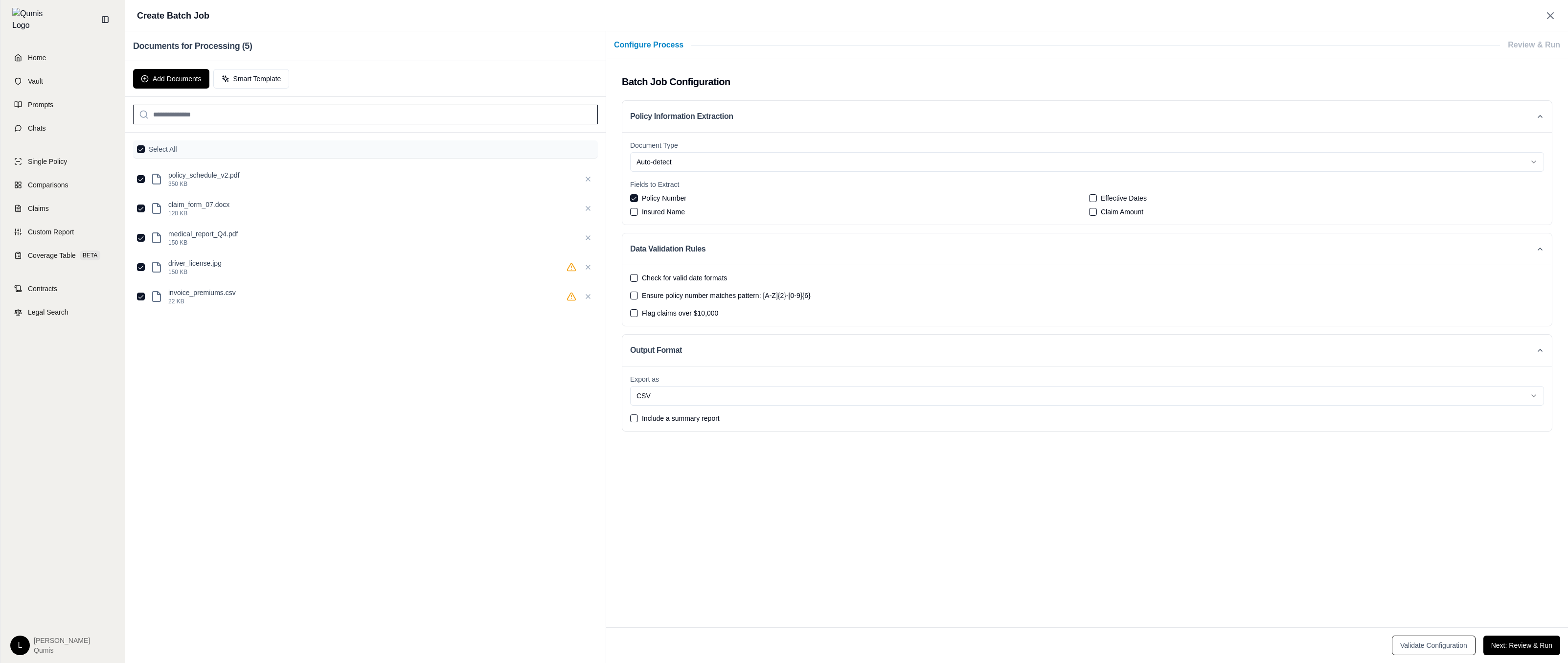
click at [1533, 656] on footer "Validate Configuration Next: Review & Run" at bounding box center [1087, 645] width 962 height 36
click at [1534, 650] on button "Next: Review & Run" at bounding box center [1521, 646] width 77 height 20
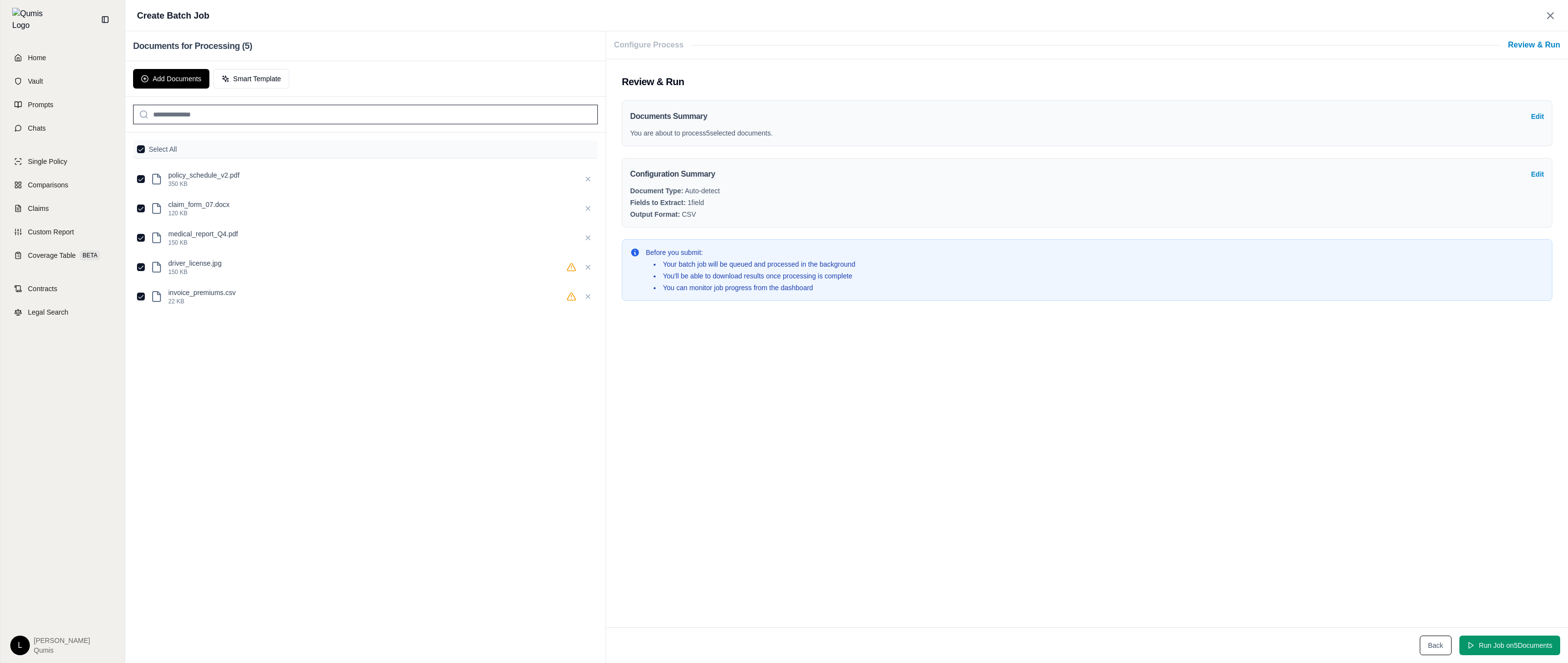
click at [1534, 650] on button "Run Job on 5 Document s" at bounding box center [1509, 646] width 101 height 20
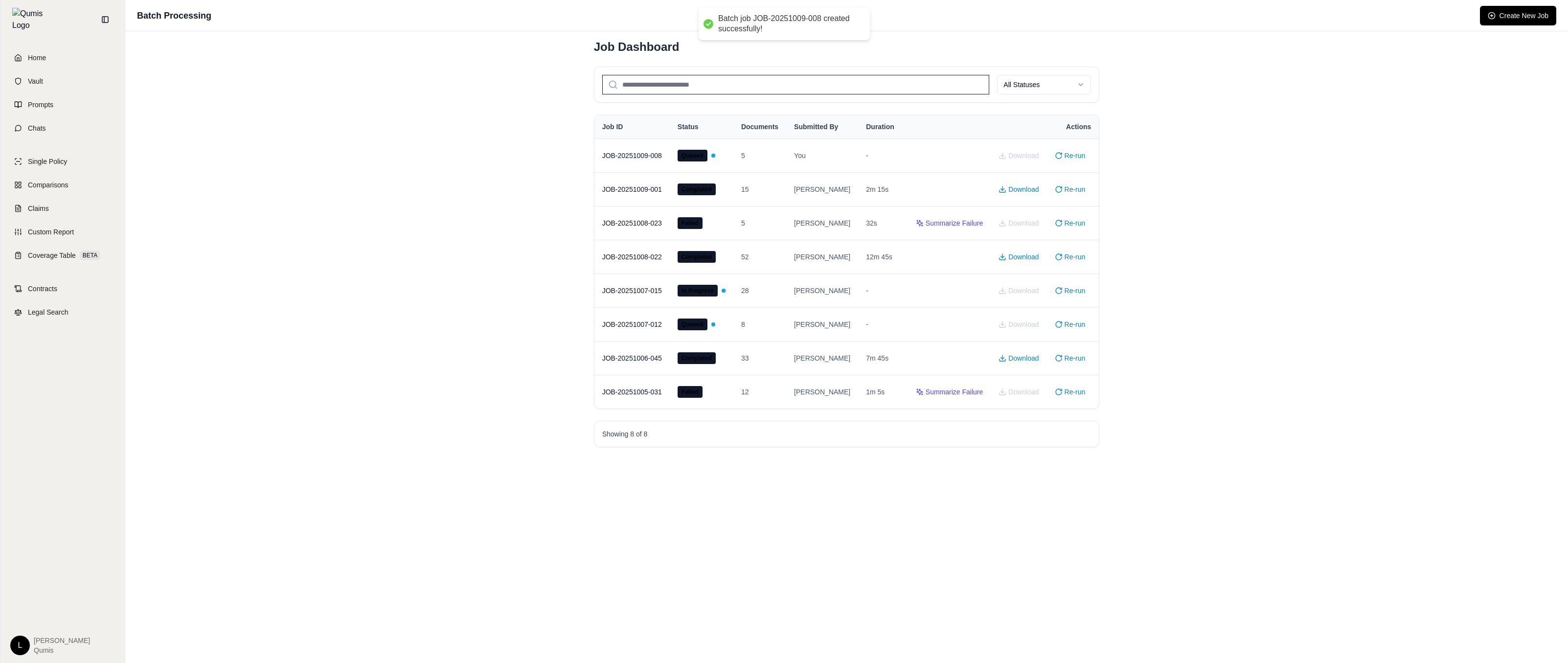
click at [1237, 498] on div "Batch Processing Create New Job Job Dashboard All Statuses Job ID Status Docume…" at bounding box center [847, 332] width 1443 height 663
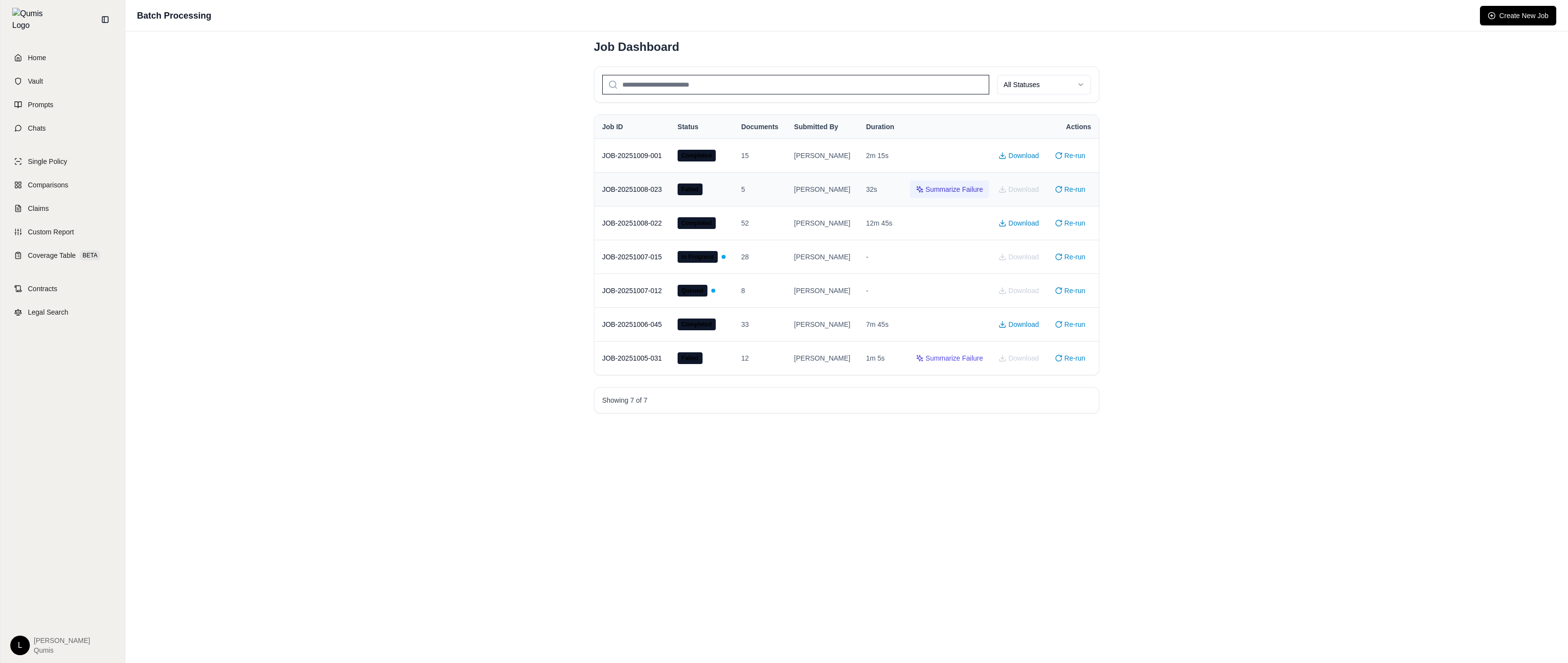
click at [958, 184] on button "Summarize Failure" at bounding box center [949, 190] width 78 height 17
click at [735, 114] on button "Close" at bounding box center [723, 117] width 29 height 17
click at [1018, 150] on button "Download" at bounding box center [1018, 155] width 52 height 17
click at [1061, 91] on html "Failed to download results. Please try again. Home Vault Prompts Chats Single P…" at bounding box center [784, 332] width 1568 height 663
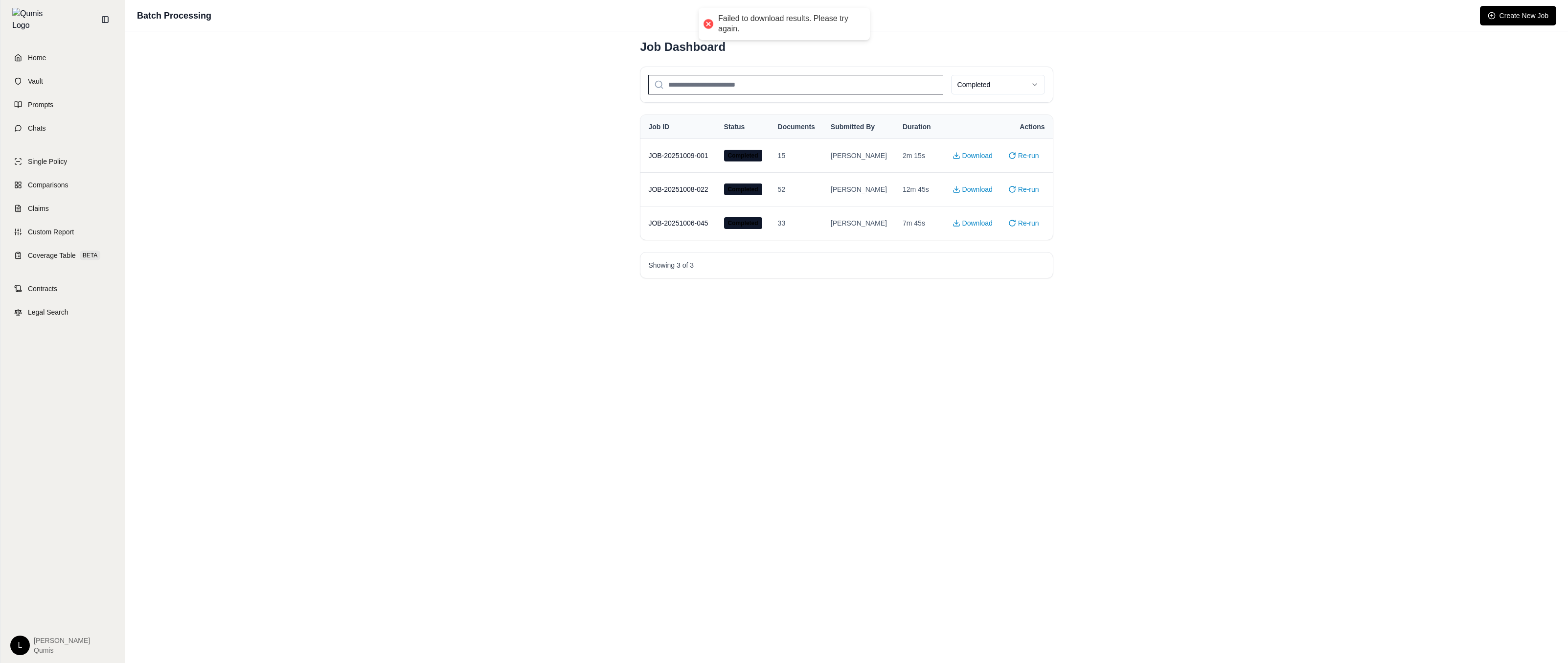
click at [1267, 99] on div "Batch Processing Create New Job Job Dashboard Completed Job ID Status Documents…" at bounding box center [847, 332] width 1443 height 663
click at [80, 74] on link "Vault" at bounding box center [63, 81] width 113 height 21
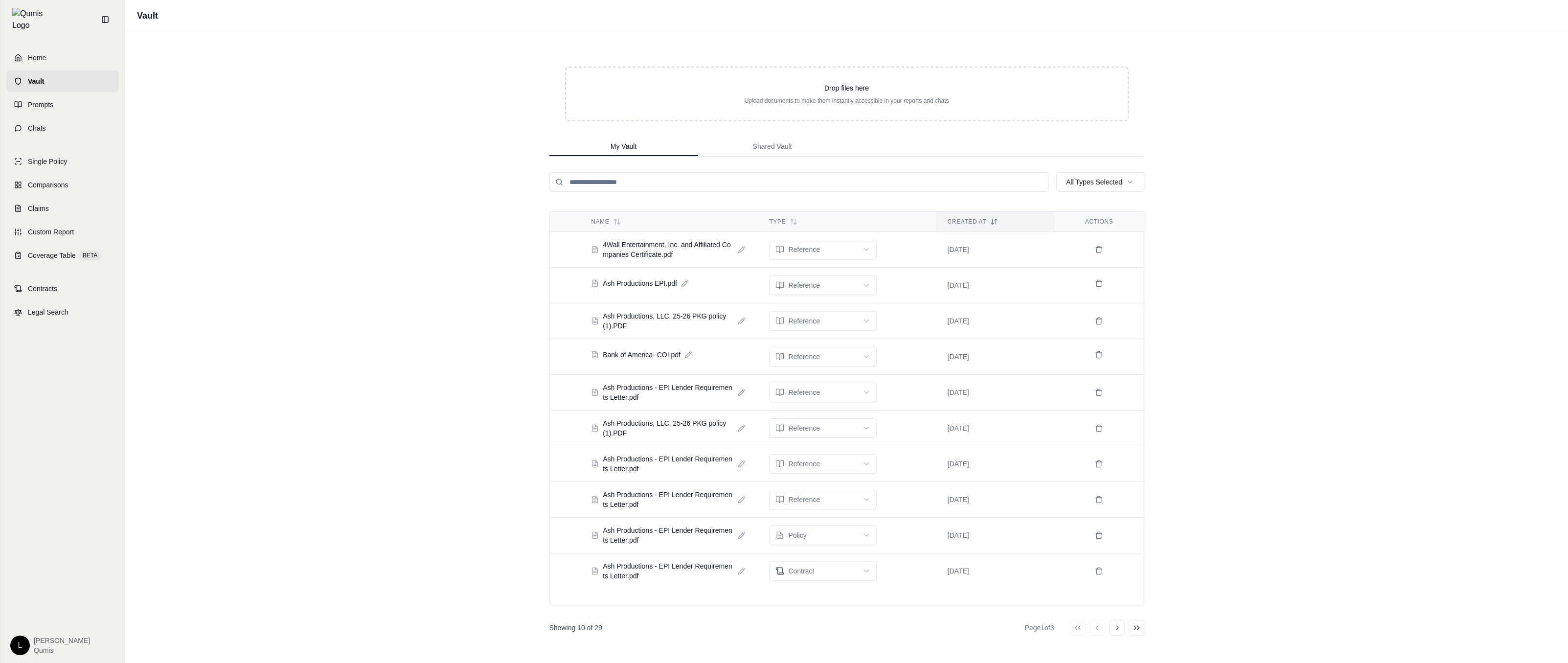
click at [316, 151] on div "Vault Drop files here Upload documents to make them instantly accessible in you…" at bounding box center [847, 332] width 1443 height 663
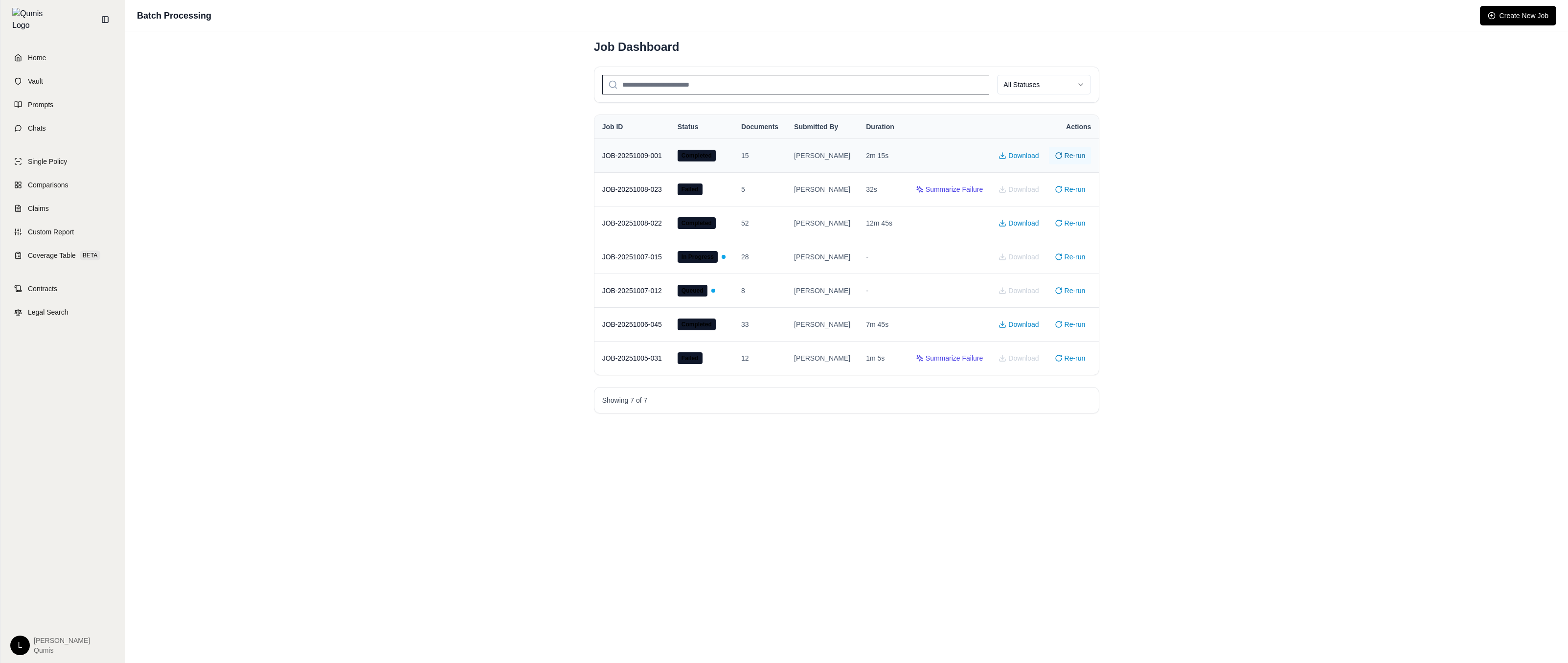
click at [1069, 159] on button "Re-run" at bounding box center [1070, 155] width 43 height 17
click at [1300, 133] on div "Batch Processing Create New Job Job Dashboard All Statuses Job ID Status Docume…" at bounding box center [847, 332] width 1443 height 663
click at [1544, 21] on button "Create New Job" at bounding box center [1518, 15] width 76 height 20
click at [1485, 369] on div "Batch Processing Create New Job Job Dashboard All Statuses Job ID Status Docume…" at bounding box center [847, 332] width 1443 height 663
click at [1077, 123] on th "Actions" at bounding box center [999, 127] width 197 height 24
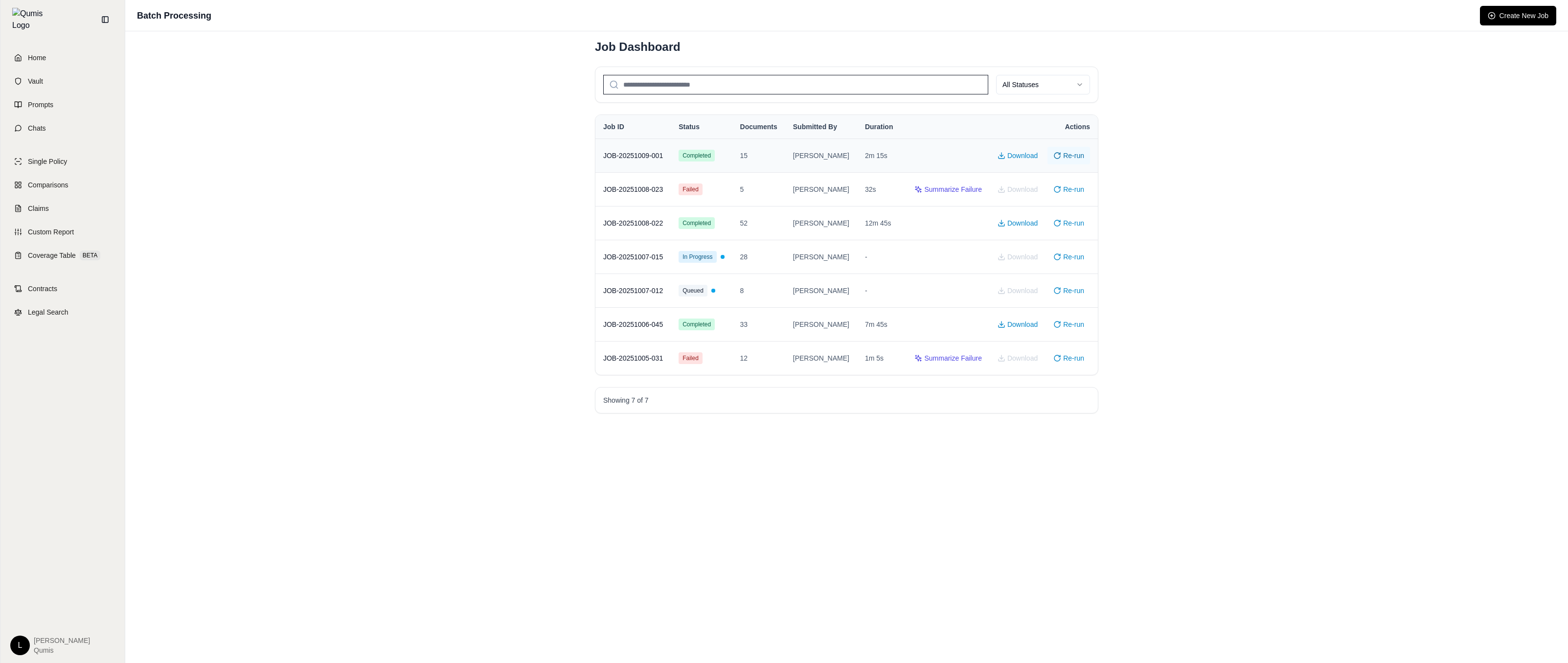
click at [1054, 153] on icon at bounding box center [1057, 155] width 8 height 8
click at [1207, 164] on div "Batch Processing Create New Job Job Dashboard All Statuses Job ID Status Docume…" at bounding box center [847, 332] width 1443 height 663
click at [1310, 112] on div "Batch Processing Create New Job Job Dashboard All Statuses Job ID Status Docume…" at bounding box center [847, 332] width 1443 height 663
click at [1526, 12] on button "Create New Job" at bounding box center [1518, 15] width 76 height 20
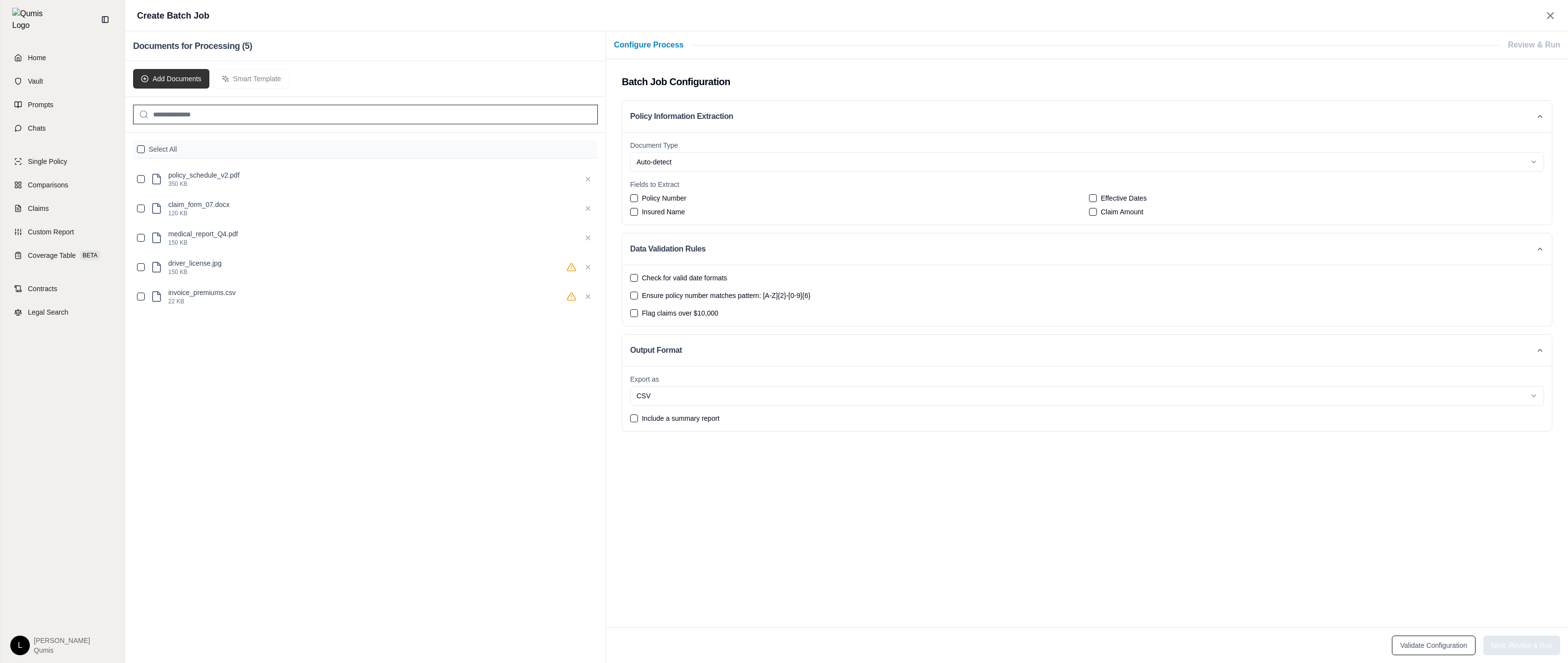
click at [193, 81] on button "Add Documents" at bounding box center [171, 79] width 76 height 20
click at [179, 107] on input "search" at bounding box center [365, 114] width 465 height 20
click at [273, 237] on p "medical_report_Q4.pdf" at bounding box center [372, 234] width 408 height 10
click at [141, 237] on button "button" at bounding box center [141, 238] width 8 height 8
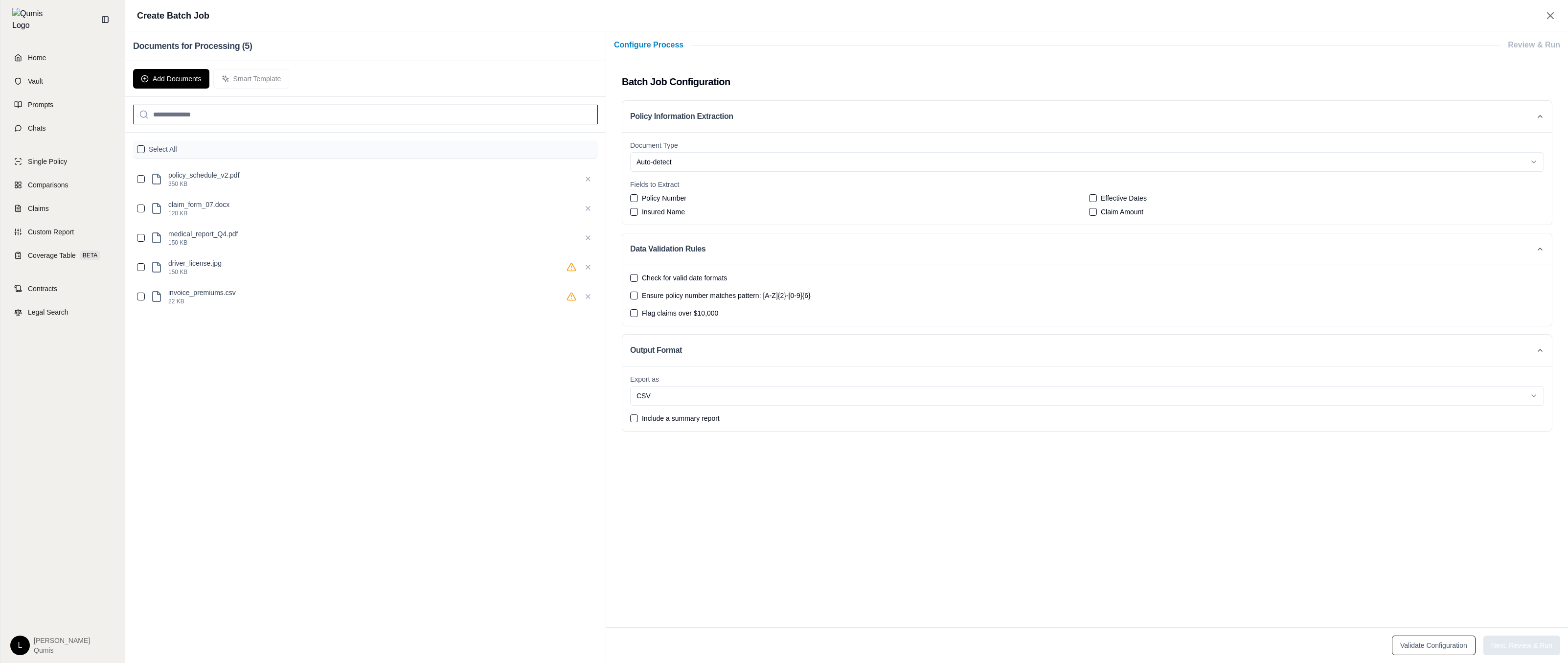
click at [233, 110] on input "search" at bounding box center [365, 114] width 465 height 20
click at [683, 116] on button "Policy Information Extraction" at bounding box center [1087, 116] width 929 height 31
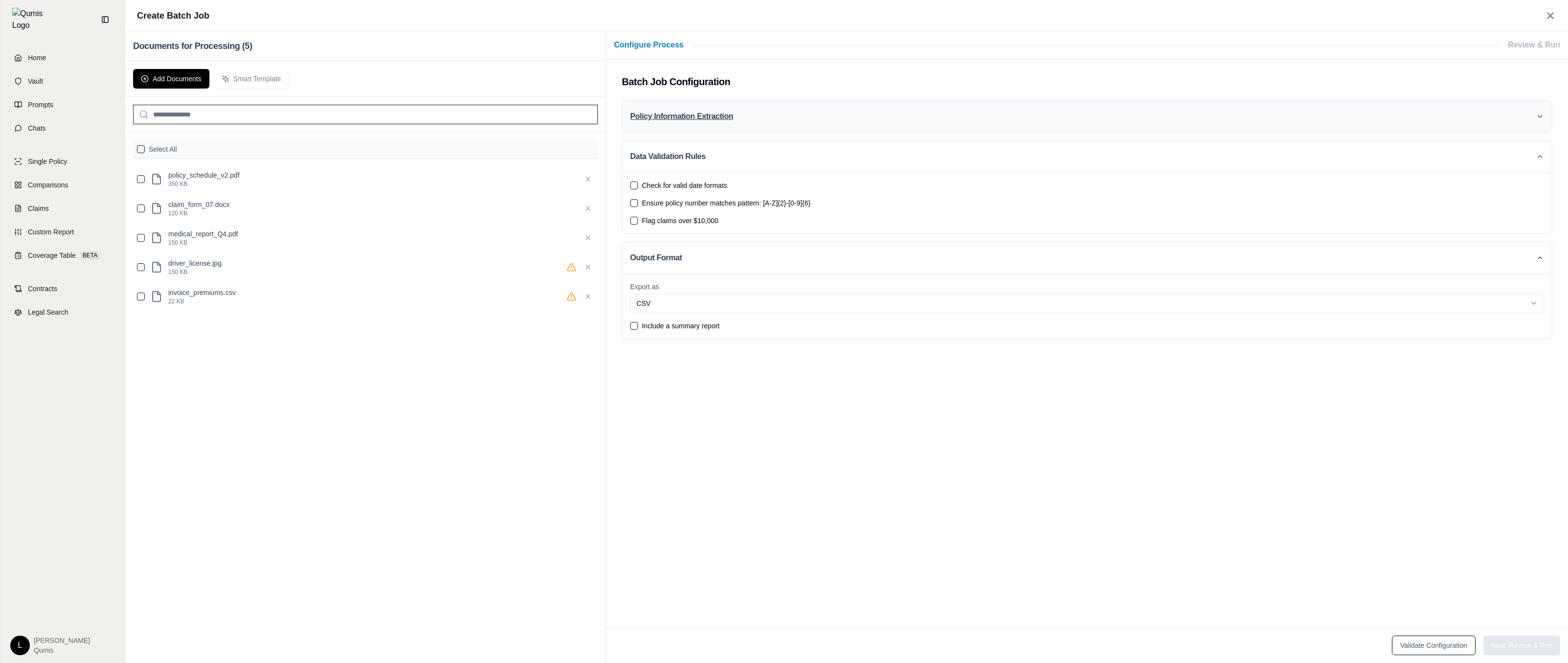
click at [691, 125] on button "Policy Information Extraction" at bounding box center [1087, 116] width 929 height 31
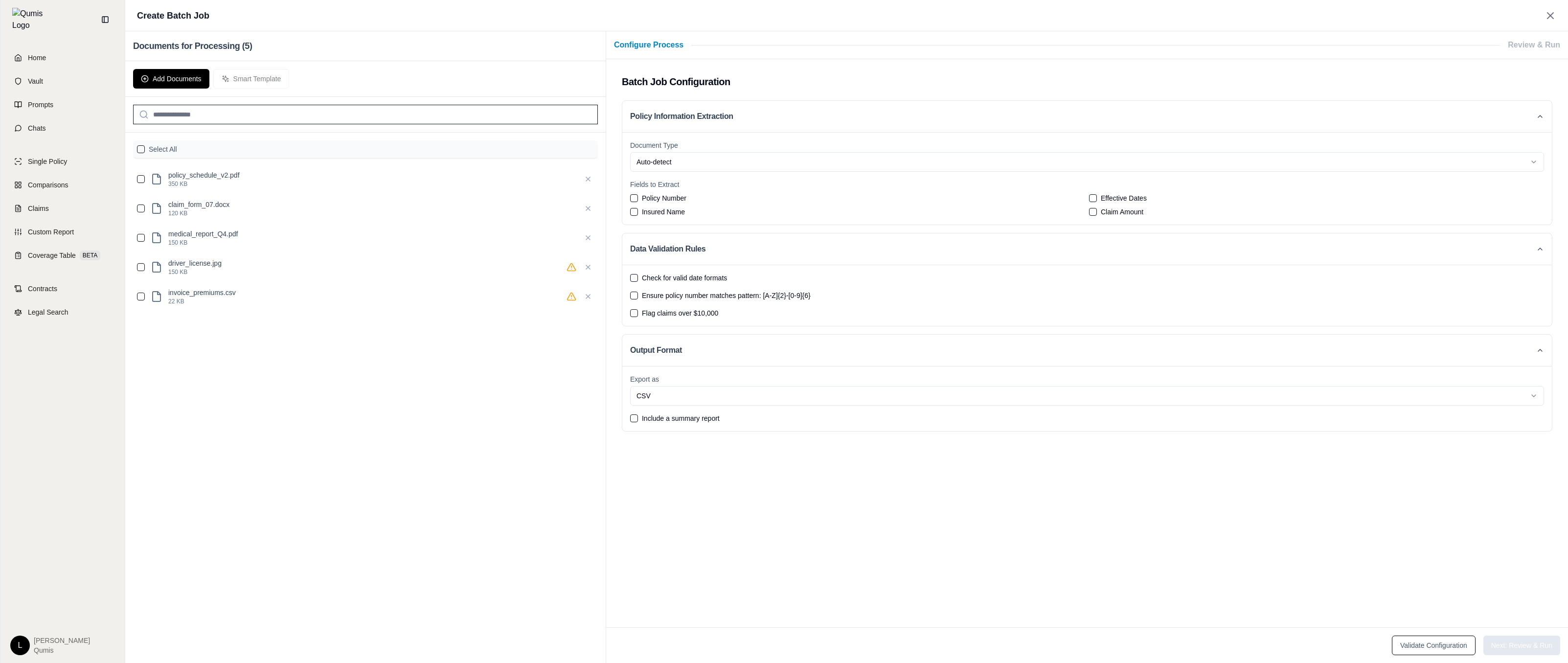
click at [755, 167] on html "Home Vault Prompts Chats Single Policy Comparisons Claims Custom Report Coverag…" at bounding box center [784, 332] width 1568 height 663
click at [755, 168] on html "Home Vault Prompts Chats Single Policy Comparisons Claims Custom Report Coverag…" at bounding box center [784, 332] width 1568 height 663
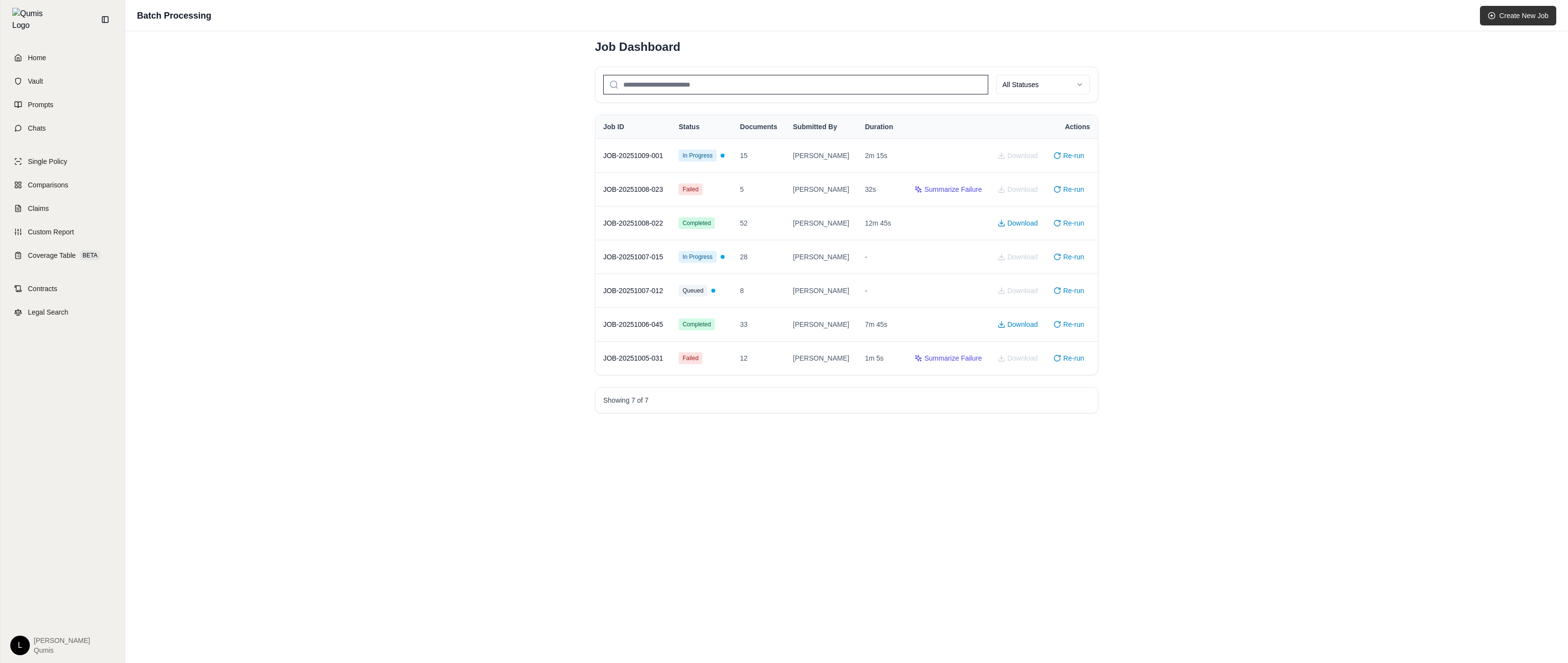
click at [1505, 25] on button "Create New Job" at bounding box center [1518, 15] width 76 height 20
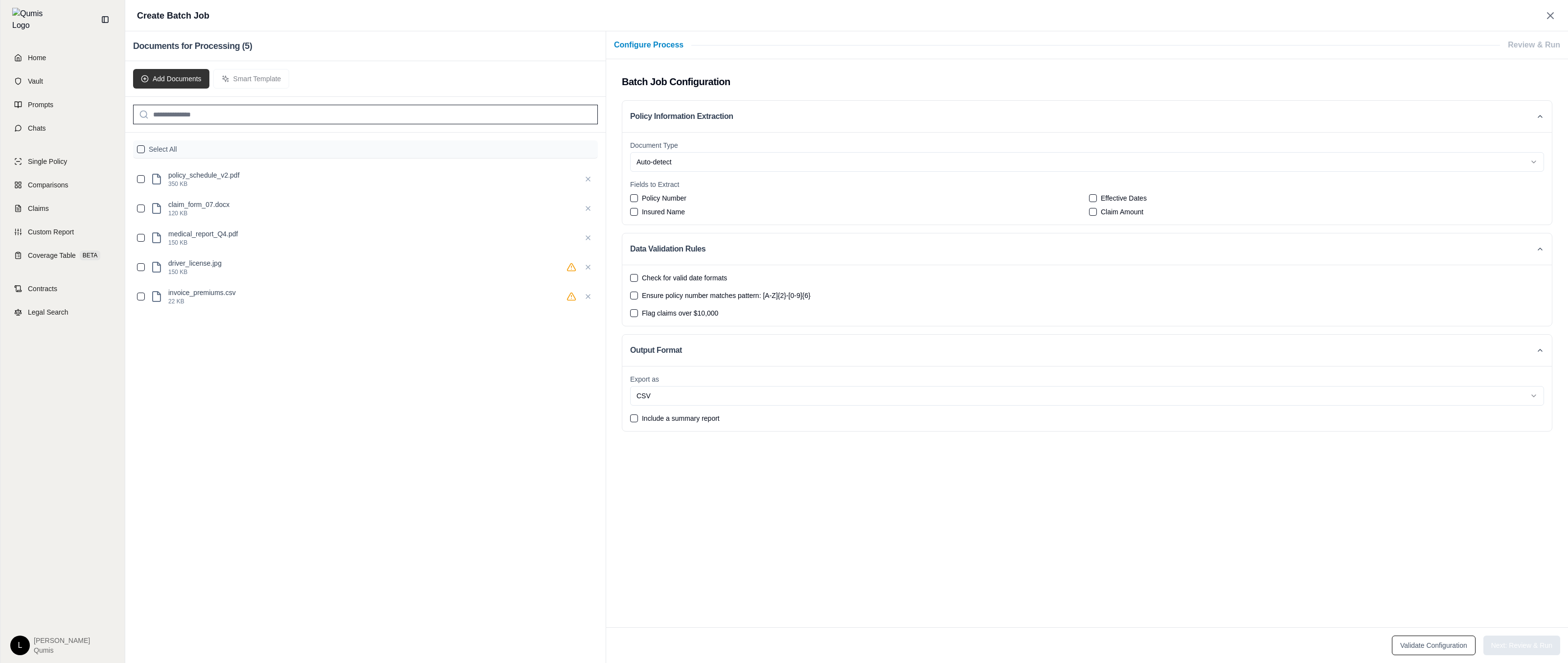
click at [177, 73] on button "Add Documents" at bounding box center [171, 79] width 76 height 20
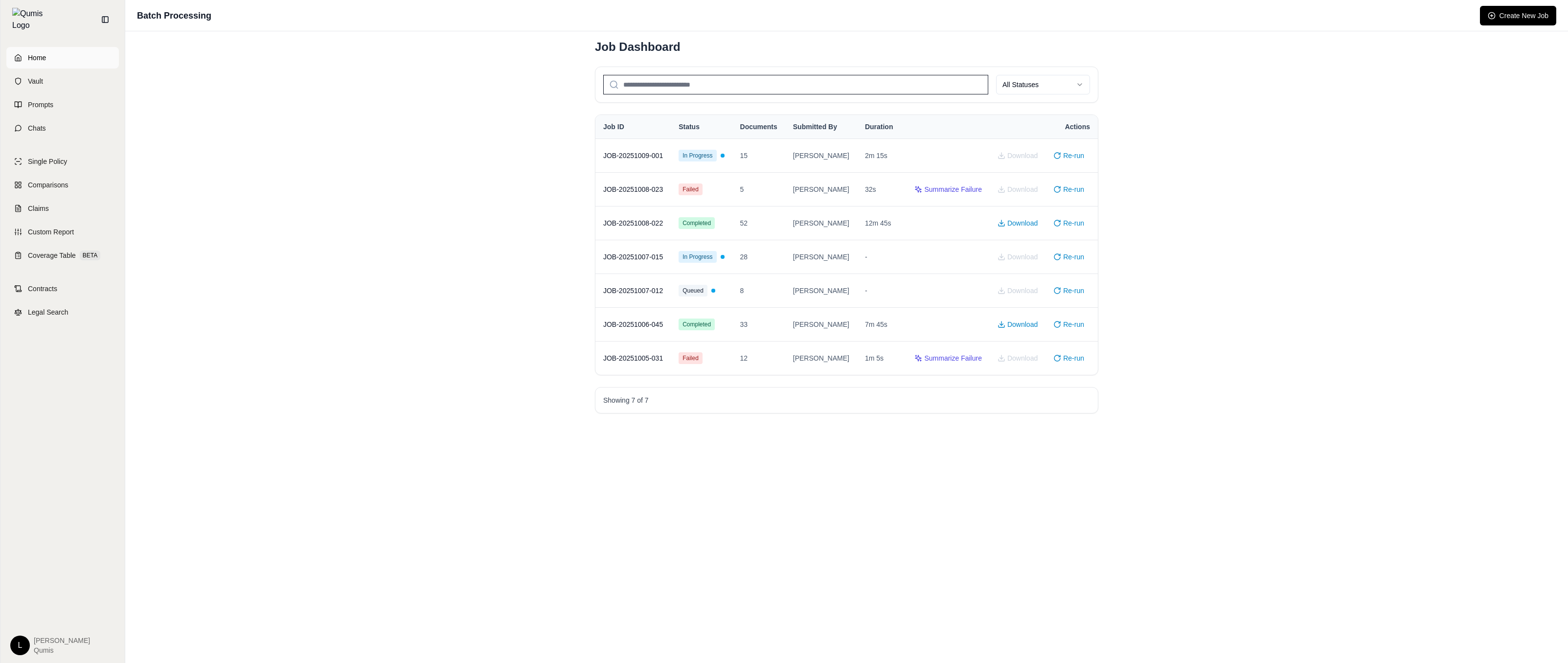
click at [66, 57] on link "Home" at bounding box center [63, 57] width 113 height 21
click at [1501, 17] on button "Create New Job" at bounding box center [1518, 15] width 76 height 20
click at [651, 158] on td "JOB-20251009-001" at bounding box center [633, 155] width 75 height 34
click at [711, 156] on span "Completed" at bounding box center [697, 155] width 29 height 8
click at [1050, 80] on html "Home Vault Prompts Chats Single Policy Comparisons Claims Custom Report Coverag…" at bounding box center [784, 332] width 1568 height 663
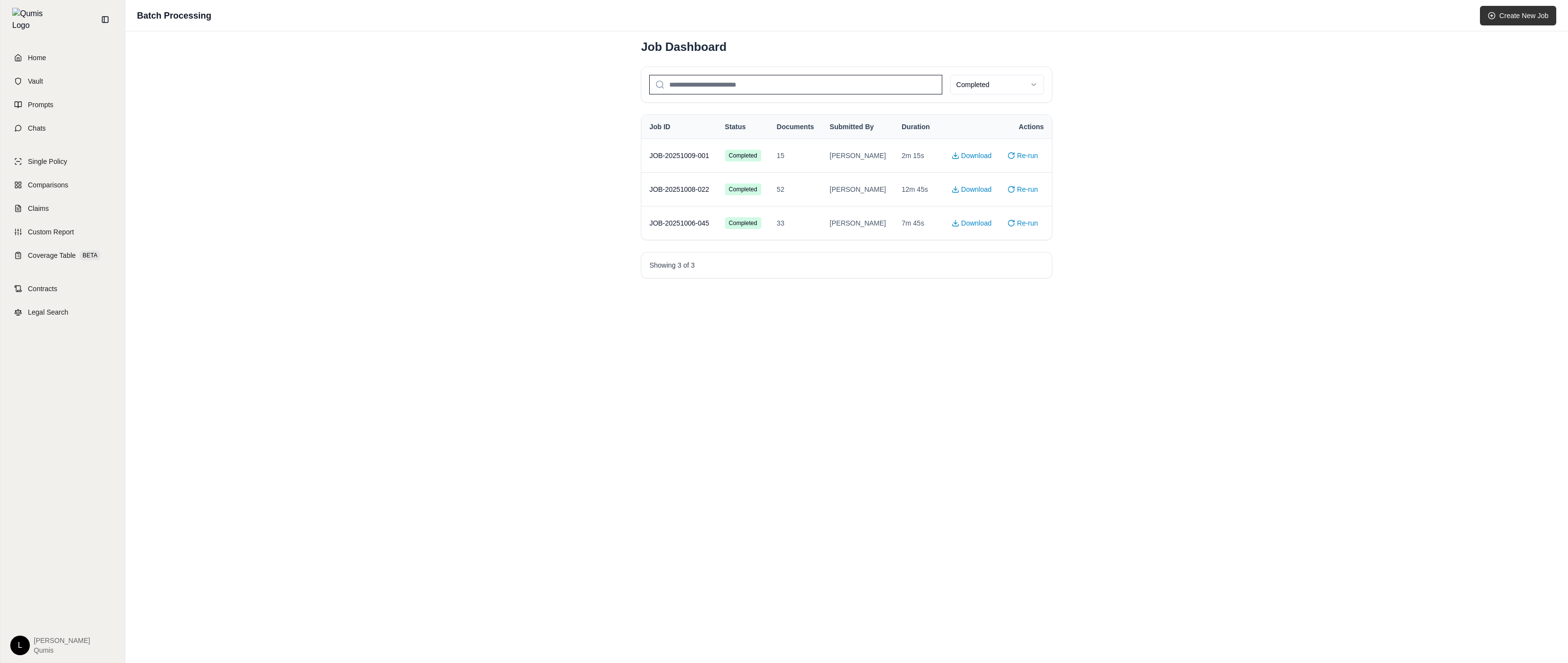
click at [1520, 7] on button "Create New Job" at bounding box center [1518, 15] width 76 height 20
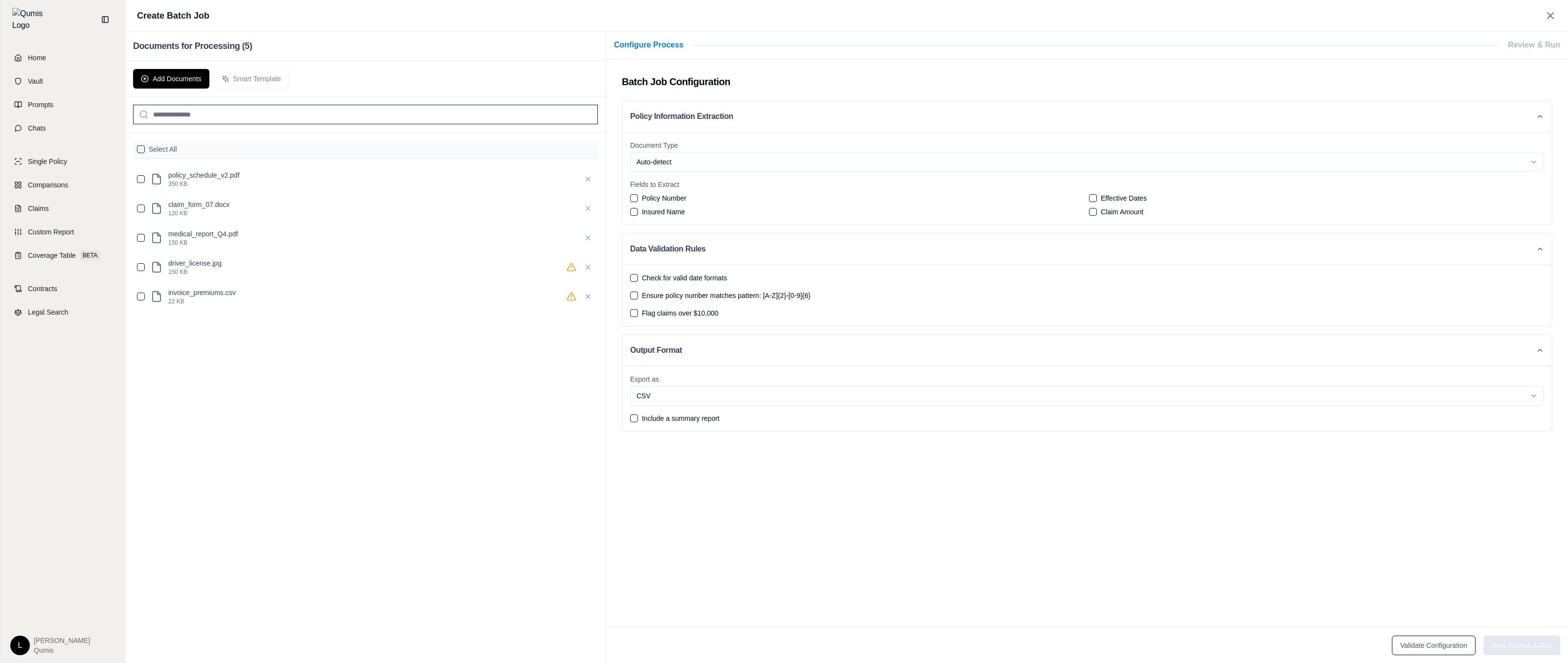
click at [147, 151] on div "Select All" at bounding box center [365, 149] width 465 height 18
click at [137, 149] on button "button" at bounding box center [141, 149] width 8 height 8
click at [644, 196] on span "Policy Number" at bounding box center [664, 198] width 44 height 10
click at [638, 196] on button "Policy Number" at bounding box center [634, 198] width 8 height 8
click at [1551, 641] on button "Next: Review & Run" at bounding box center [1521, 646] width 77 height 20
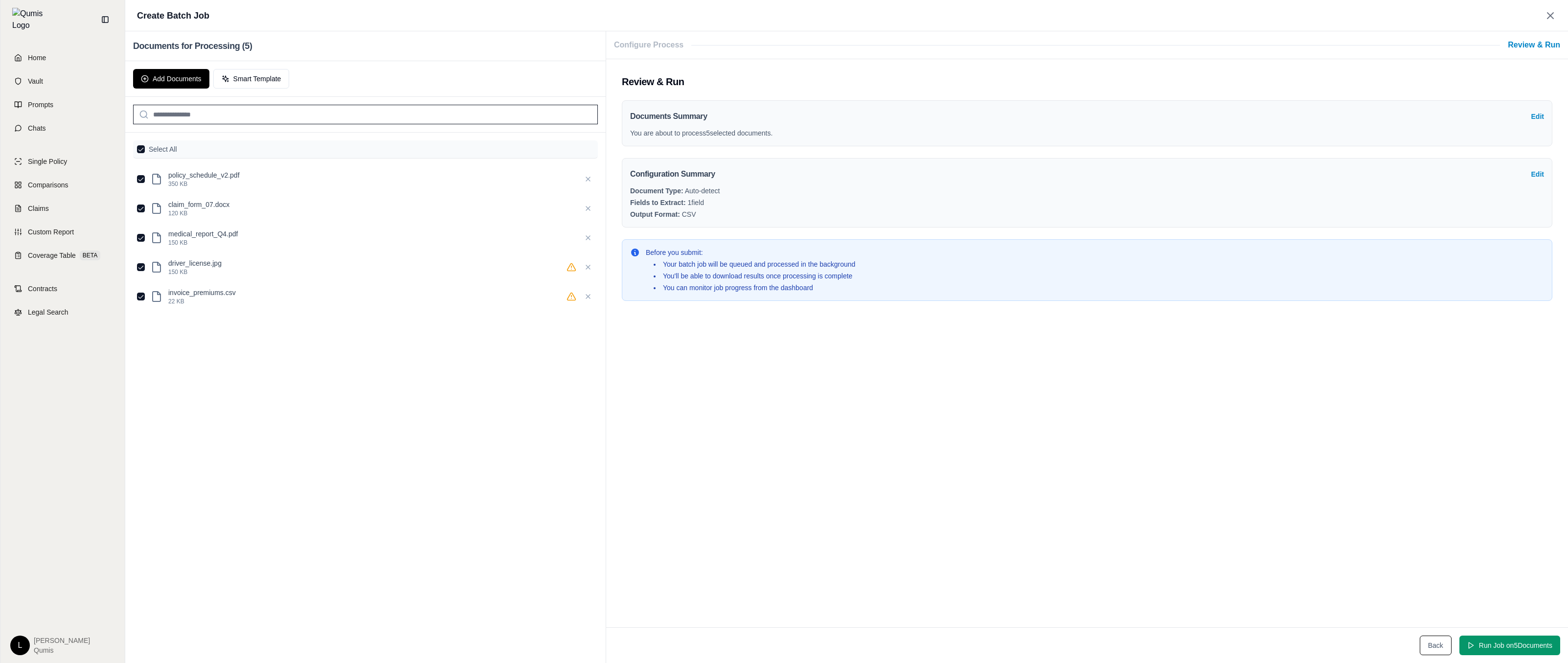
click at [1551, 641] on button "Run Job on 5 Document s" at bounding box center [1509, 646] width 101 height 20
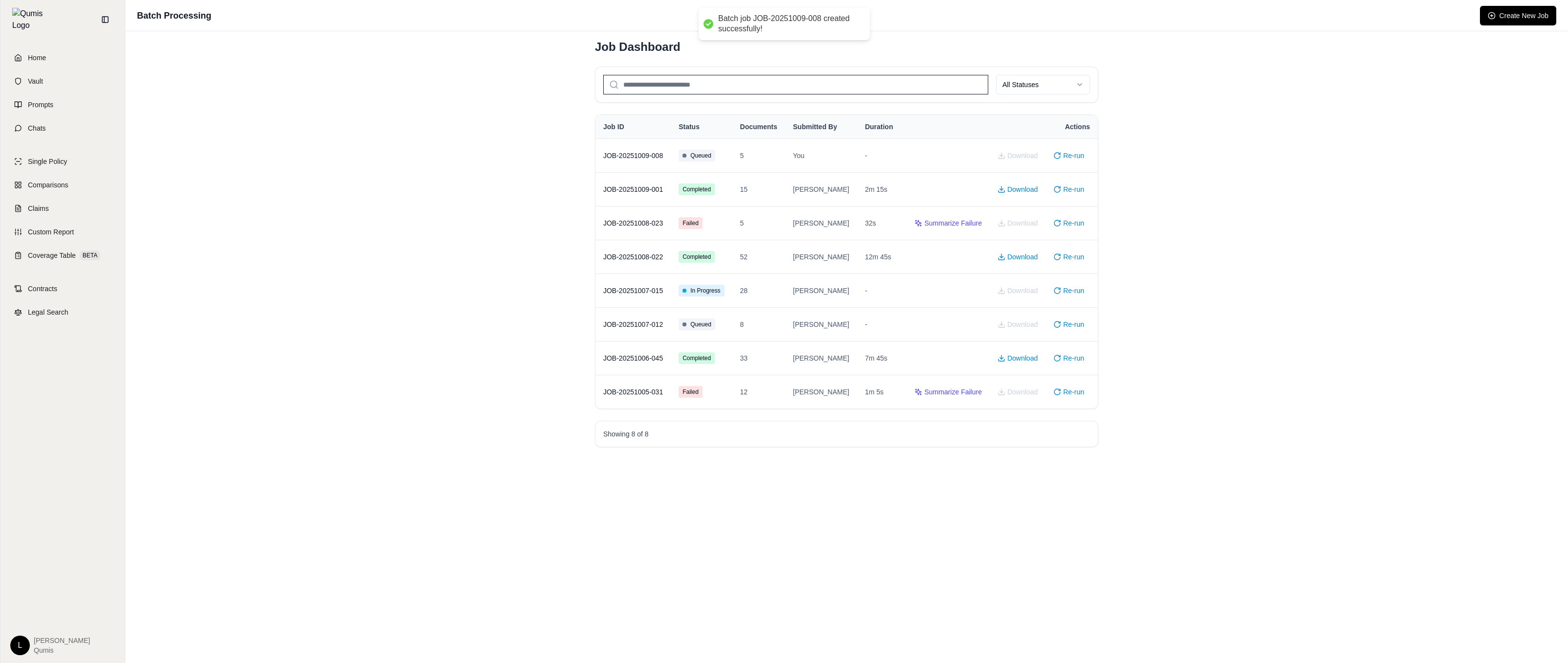
click at [1382, 479] on div "Batch Processing Create New Job Job Dashboard All Statuses Job ID Status Docume…" at bounding box center [847, 332] width 1443 height 663
click at [1073, 155] on button "Re-run" at bounding box center [1069, 155] width 43 height 17
click at [1238, 193] on div "Batch Processing Create New Job Job Dashboard All Statuses Job ID Status Docume…" at bounding box center [847, 332] width 1443 height 663
